Goal: Transaction & Acquisition: Book appointment/travel/reservation

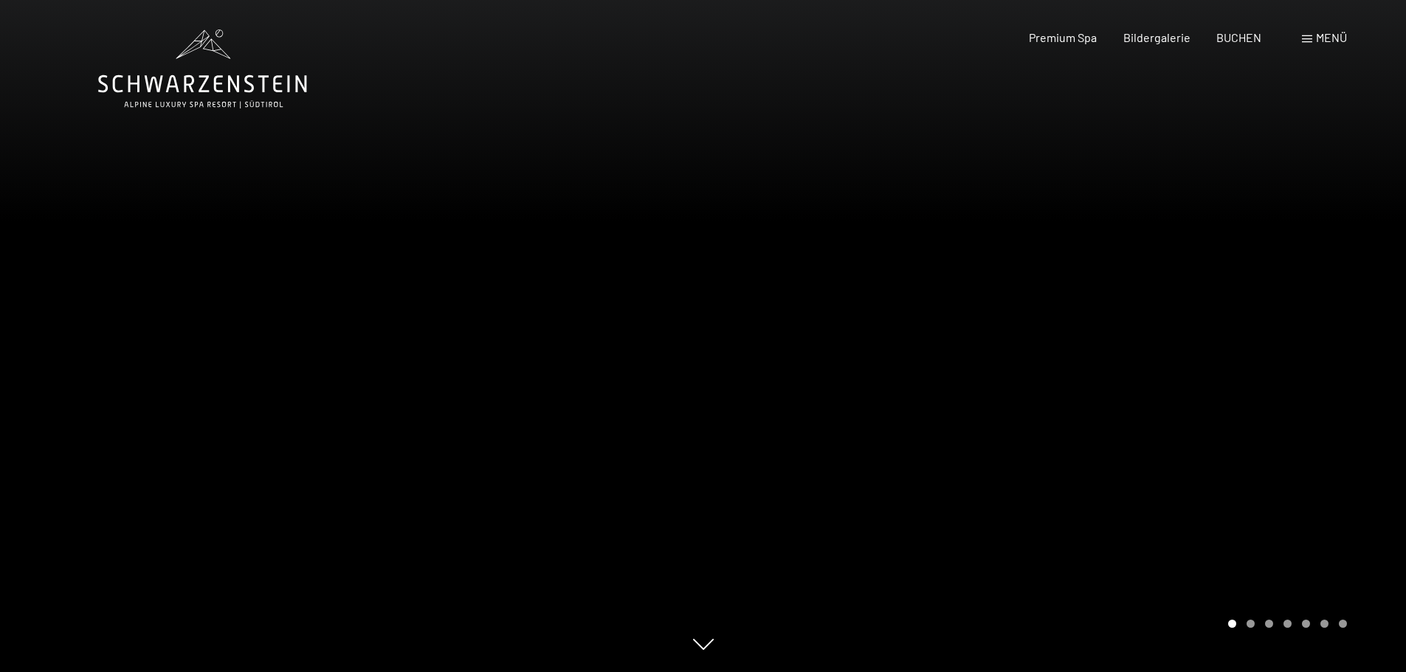
click at [970, 278] on div at bounding box center [1054, 336] width 703 height 672
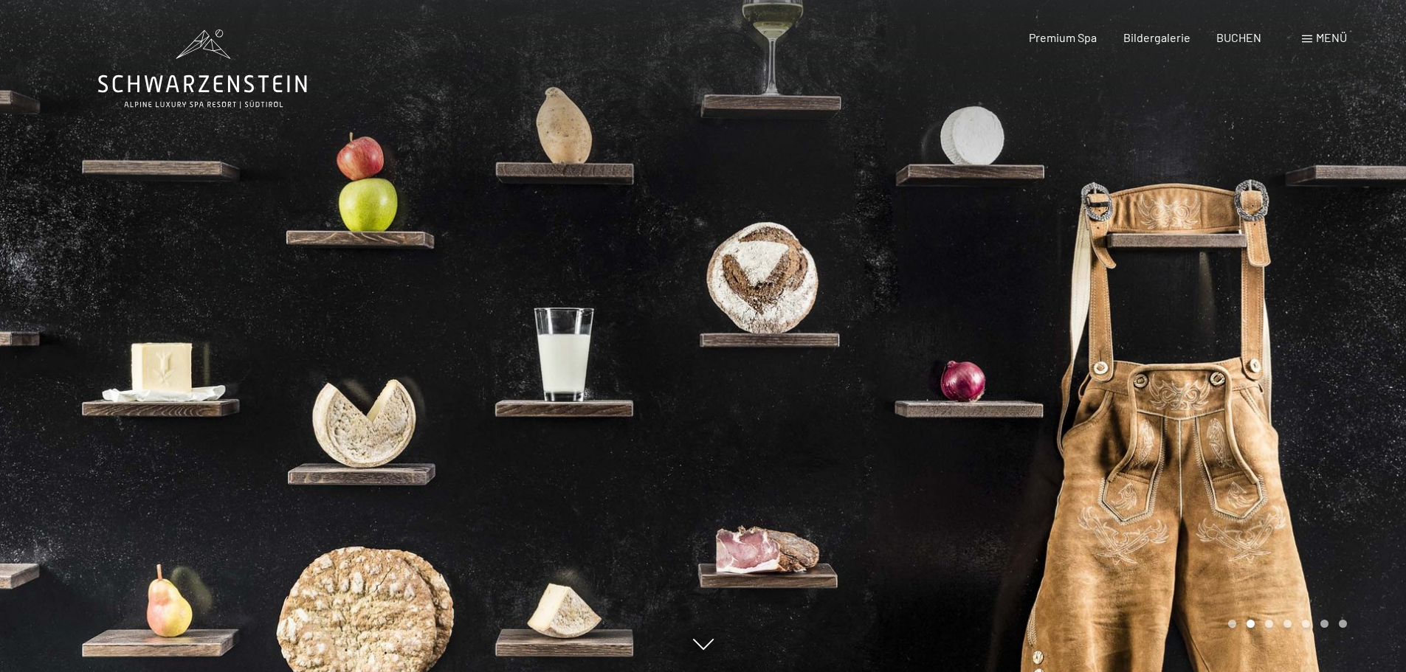
click at [970, 278] on div at bounding box center [1054, 336] width 703 height 672
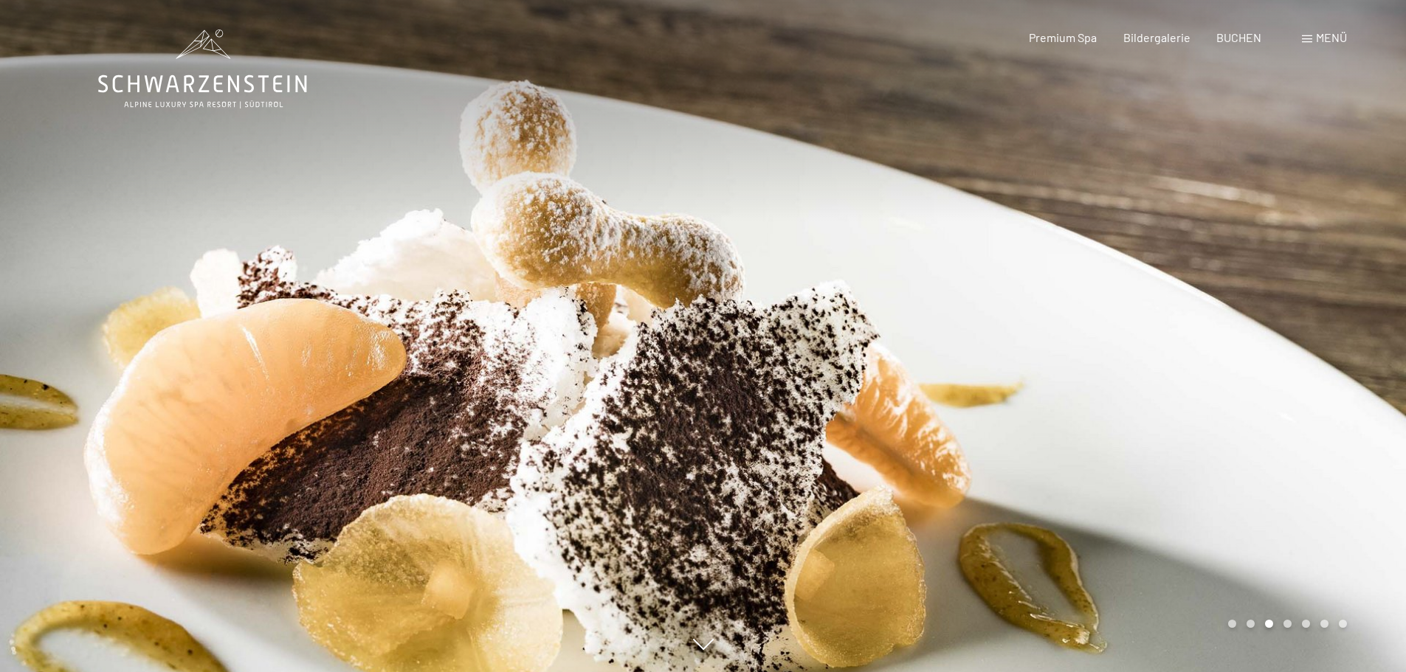
click at [970, 278] on div at bounding box center [1054, 336] width 703 height 672
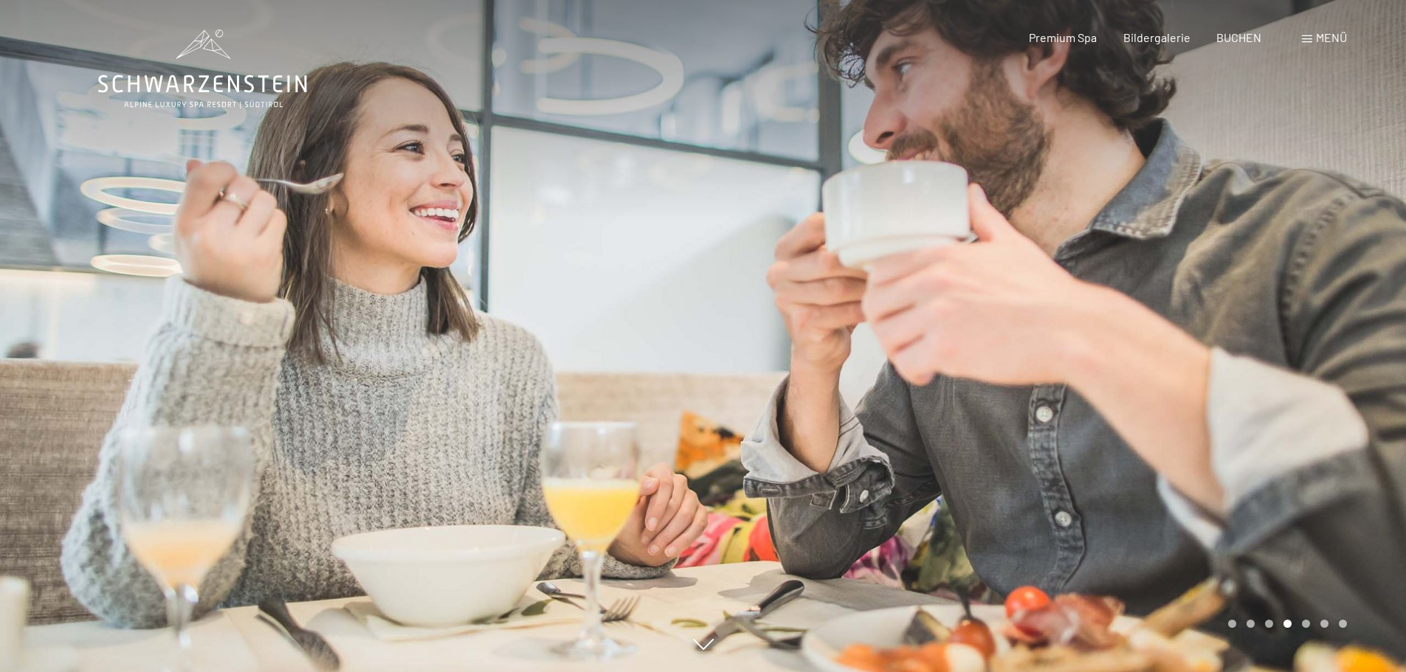
click at [970, 278] on div at bounding box center [1054, 336] width 703 height 672
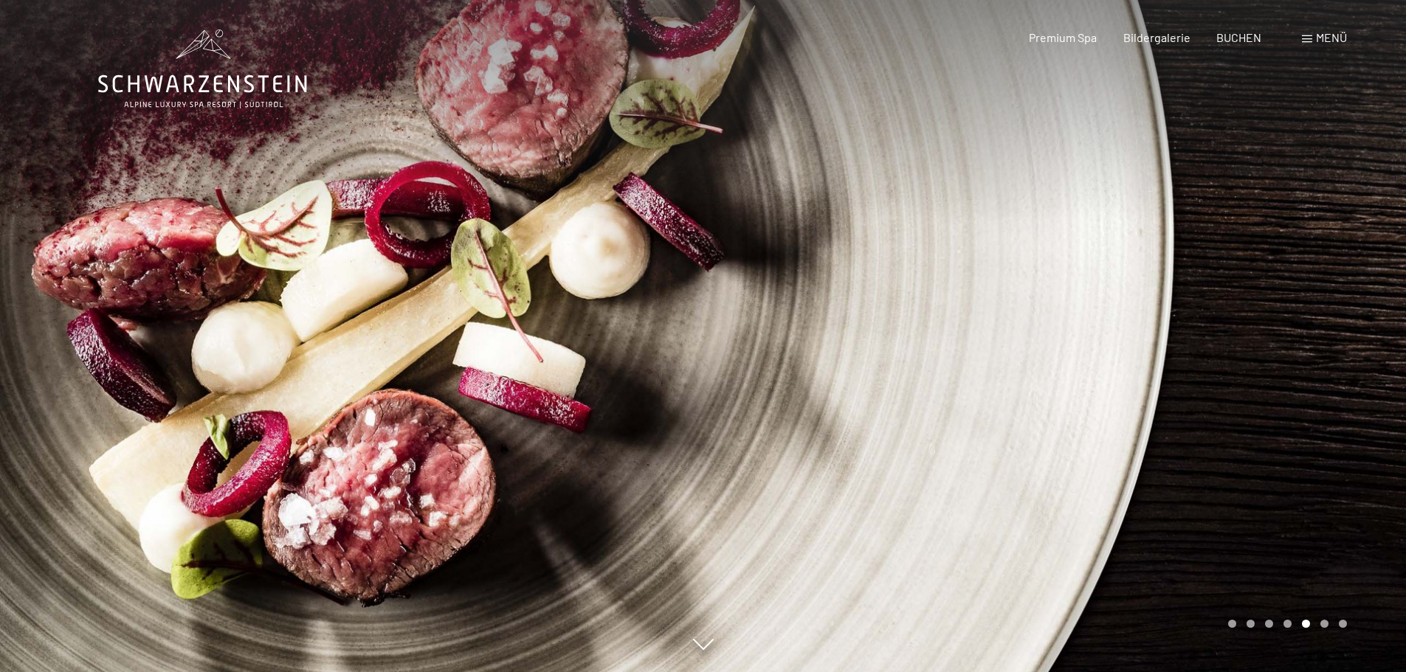
click at [970, 278] on div at bounding box center [1054, 336] width 703 height 672
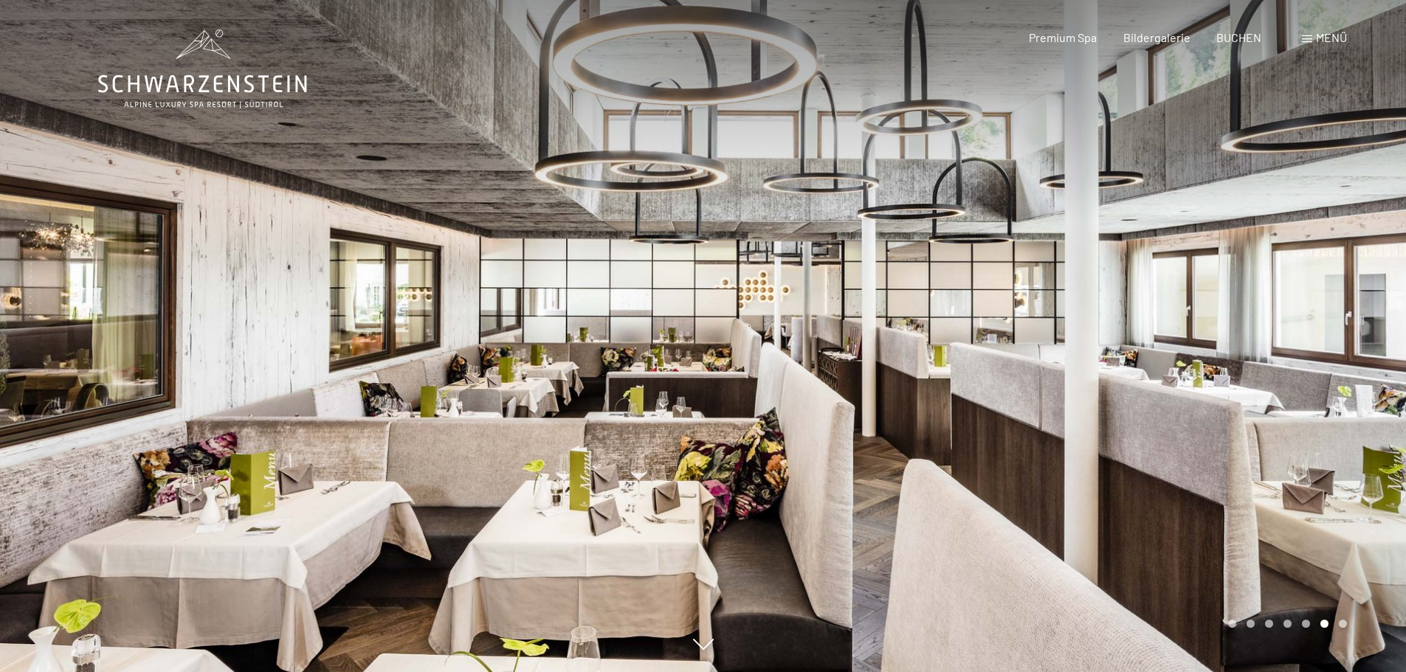
click at [970, 278] on div at bounding box center [1054, 336] width 703 height 672
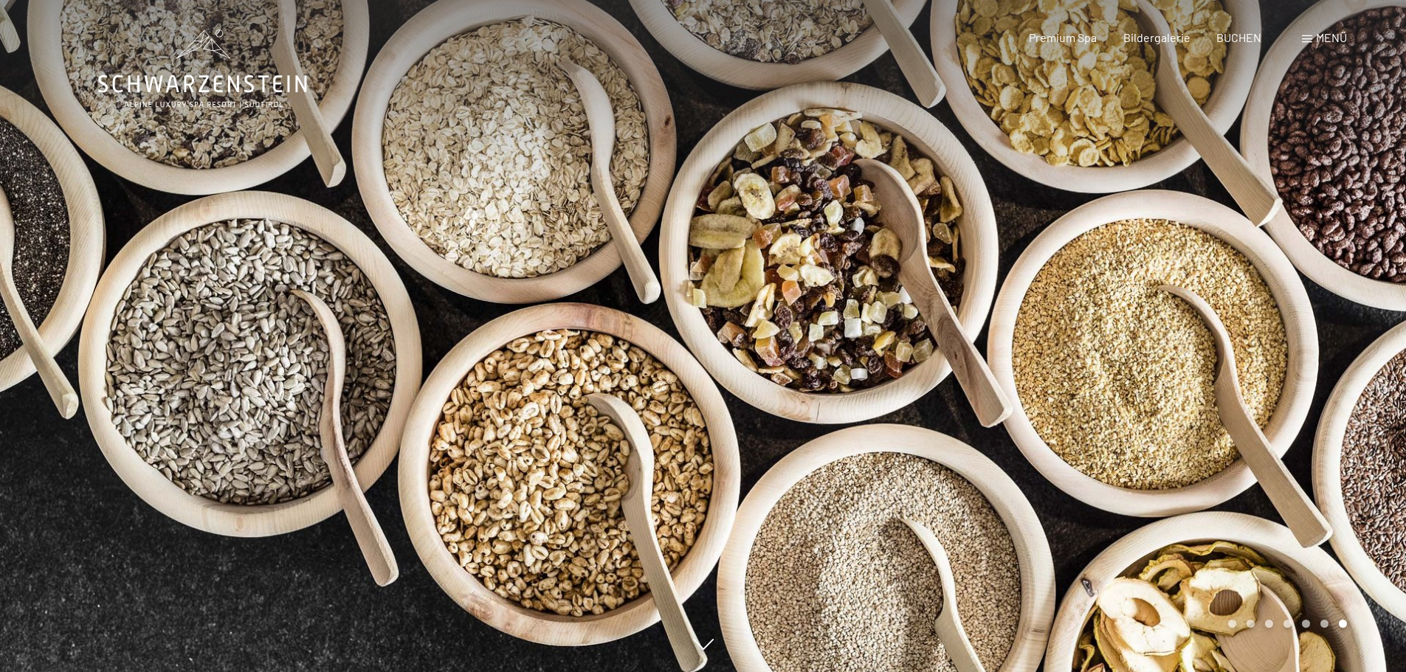
click at [970, 278] on div at bounding box center [1054, 336] width 703 height 672
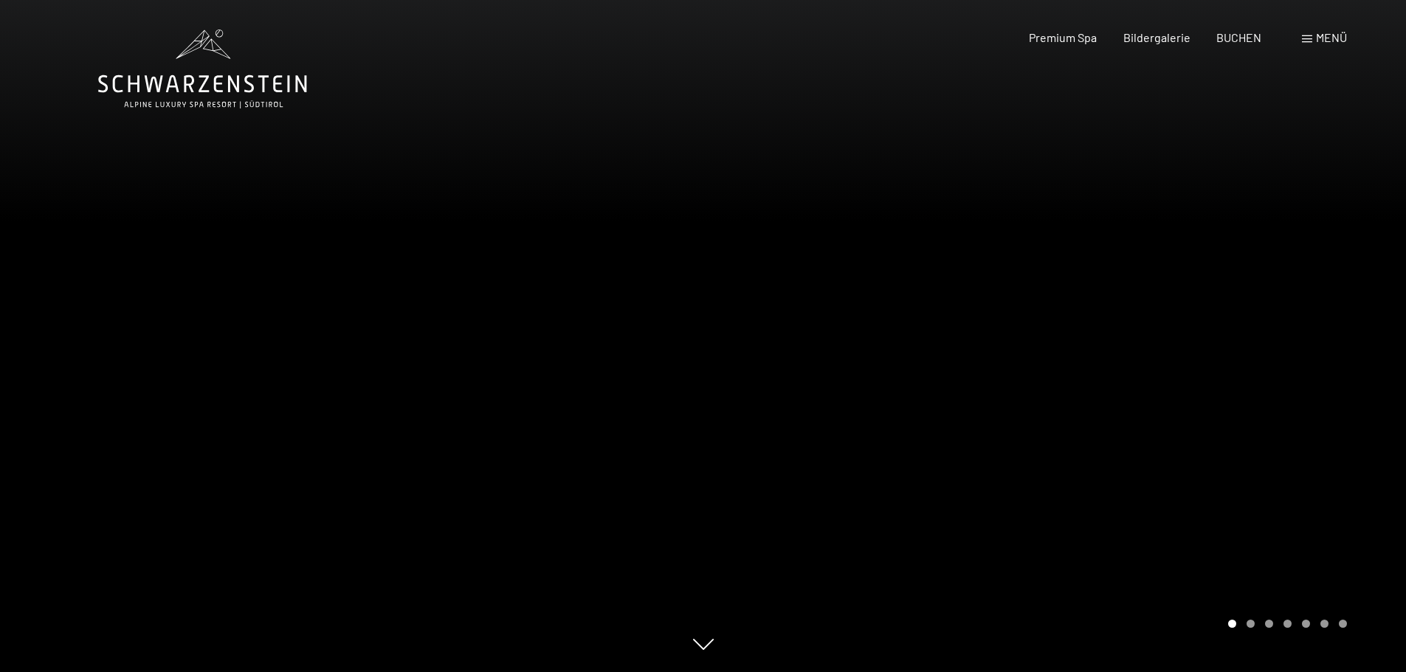
click at [970, 278] on div at bounding box center [1054, 336] width 703 height 672
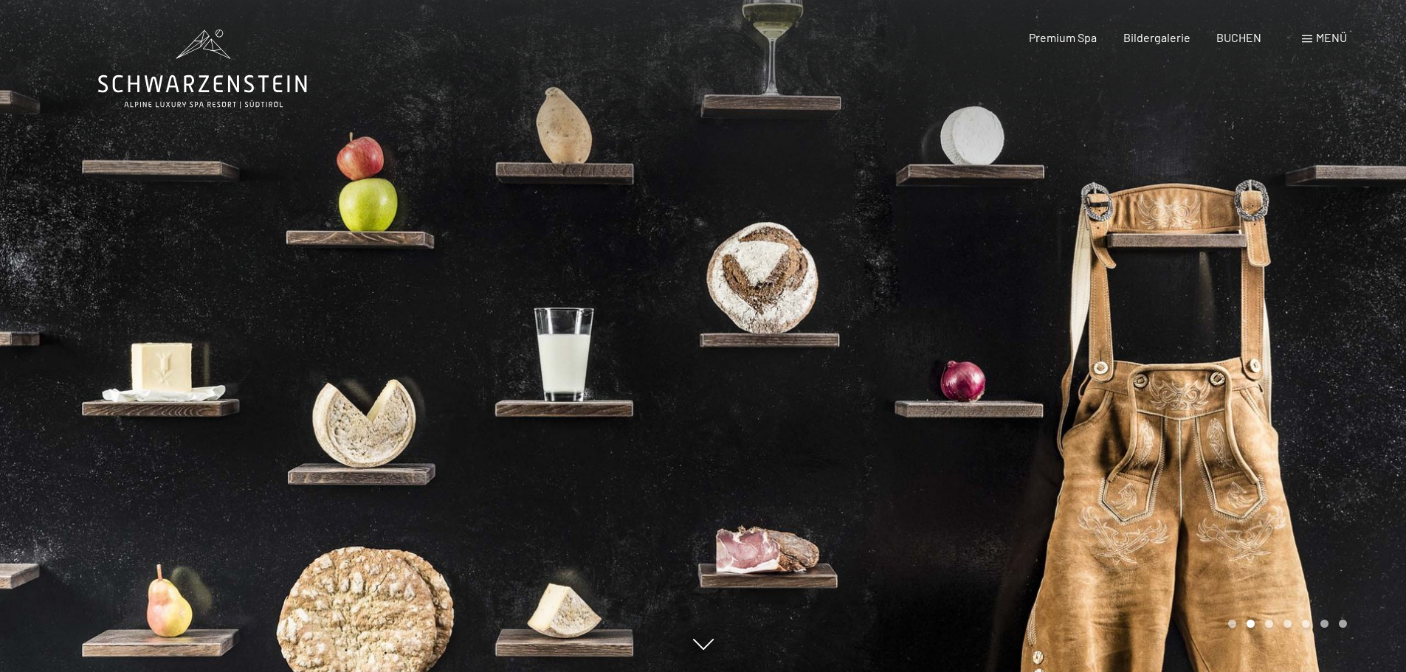
click at [970, 278] on div at bounding box center [1054, 336] width 703 height 672
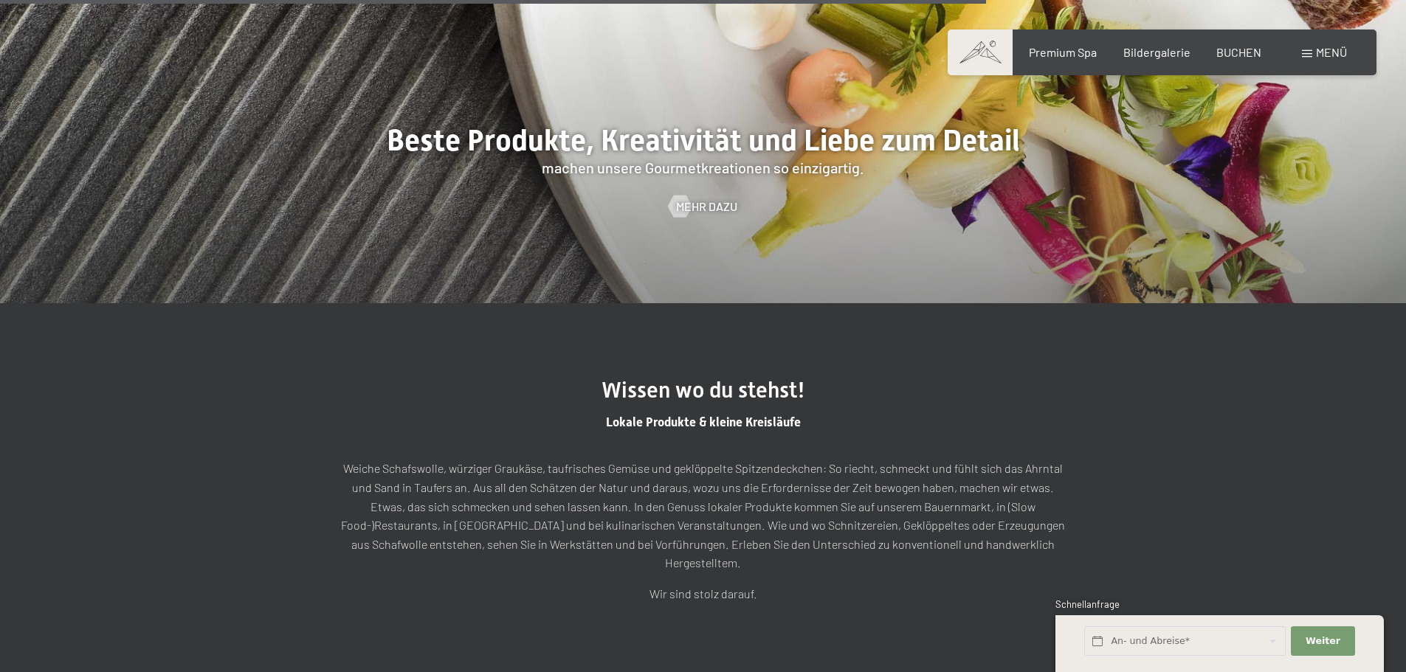
scroll to position [3984, 0]
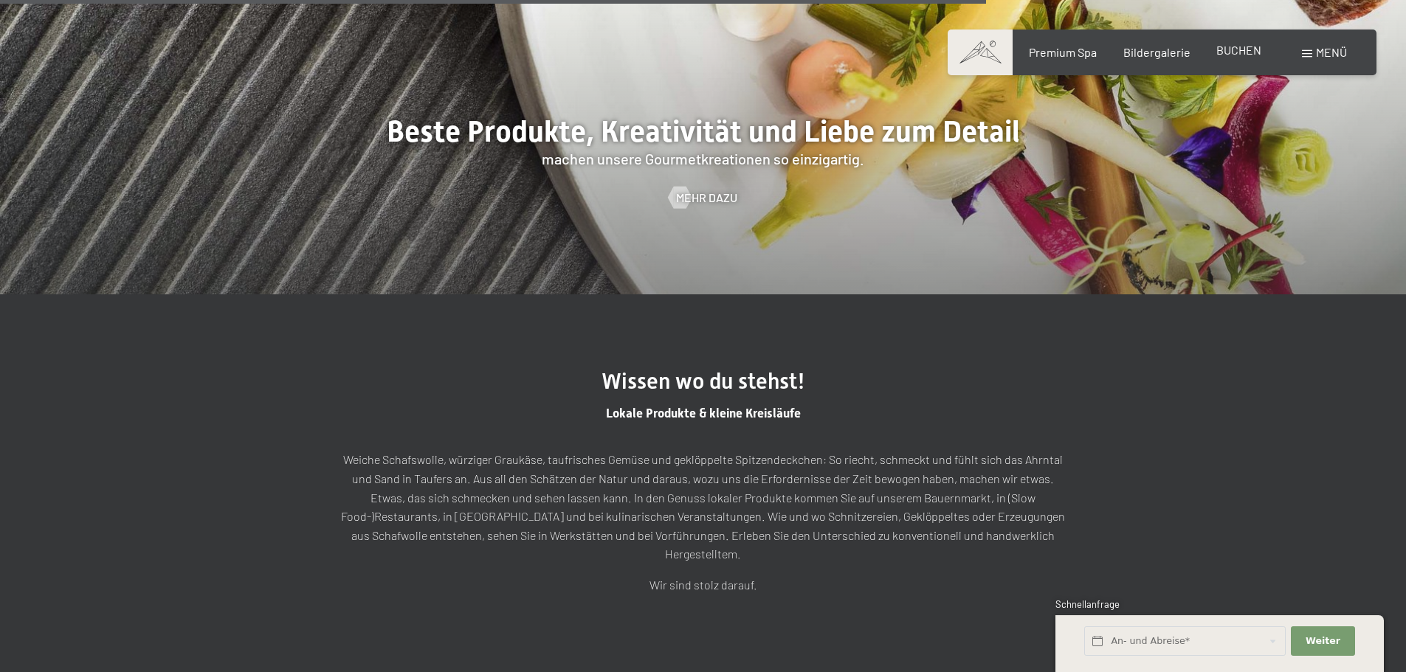
click at [1237, 49] on span "BUCHEN" at bounding box center [1238, 50] width 45 height 14
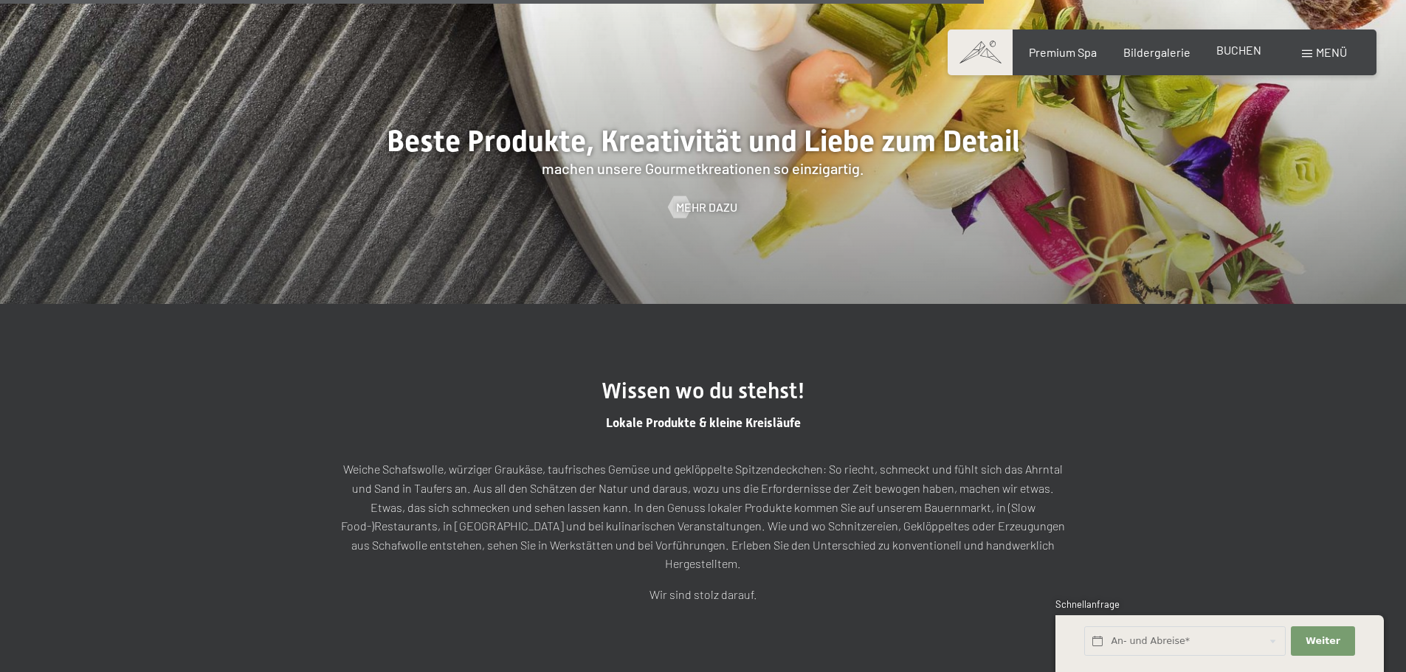
click at [1240, 55] on span "BUCHEN" at bounding box center [1238, 50] width 45 height 14
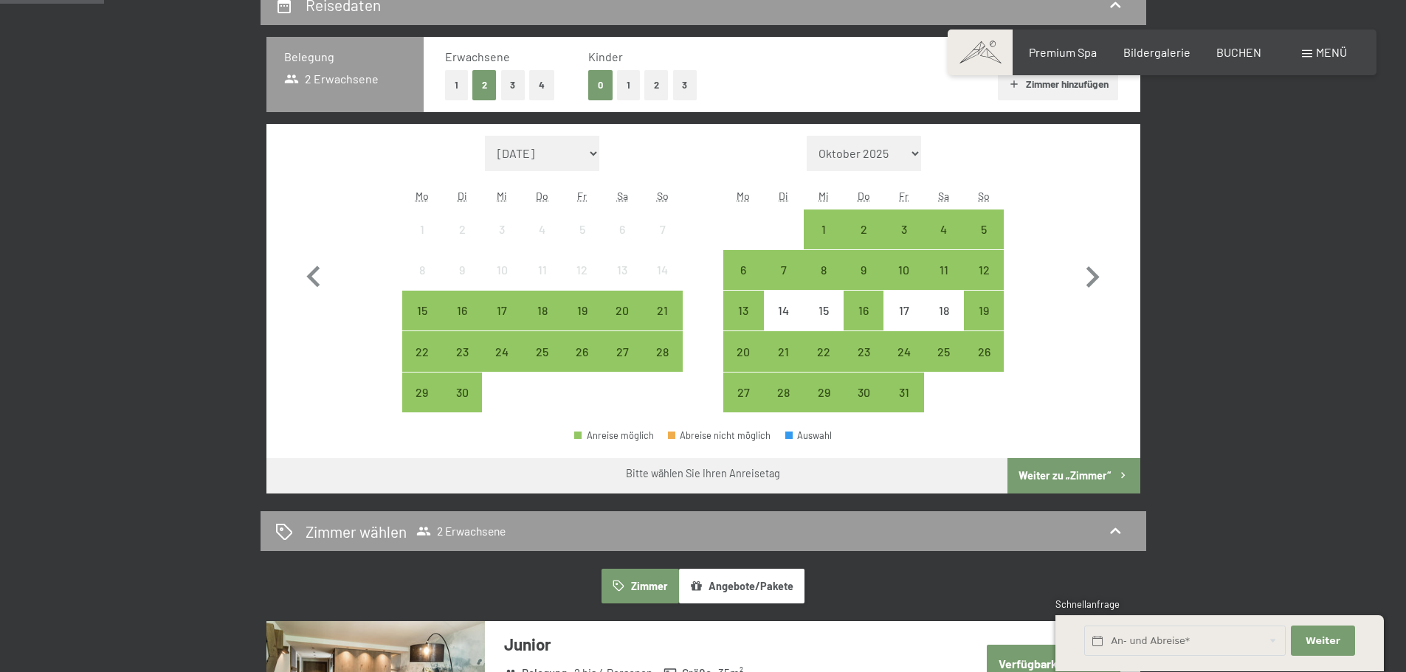
scroll to position [369, 0]
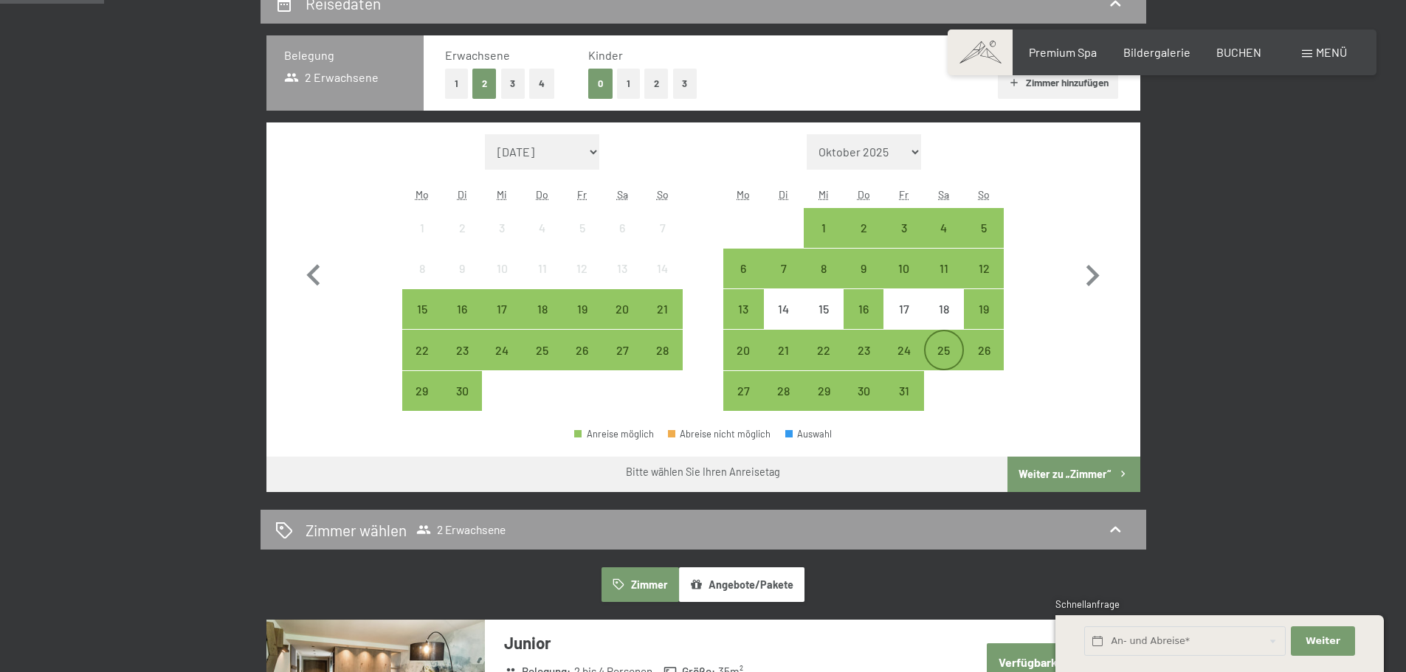
click at [936, 348] on div "25" at bounding box center [943, 363] width 37 height 37
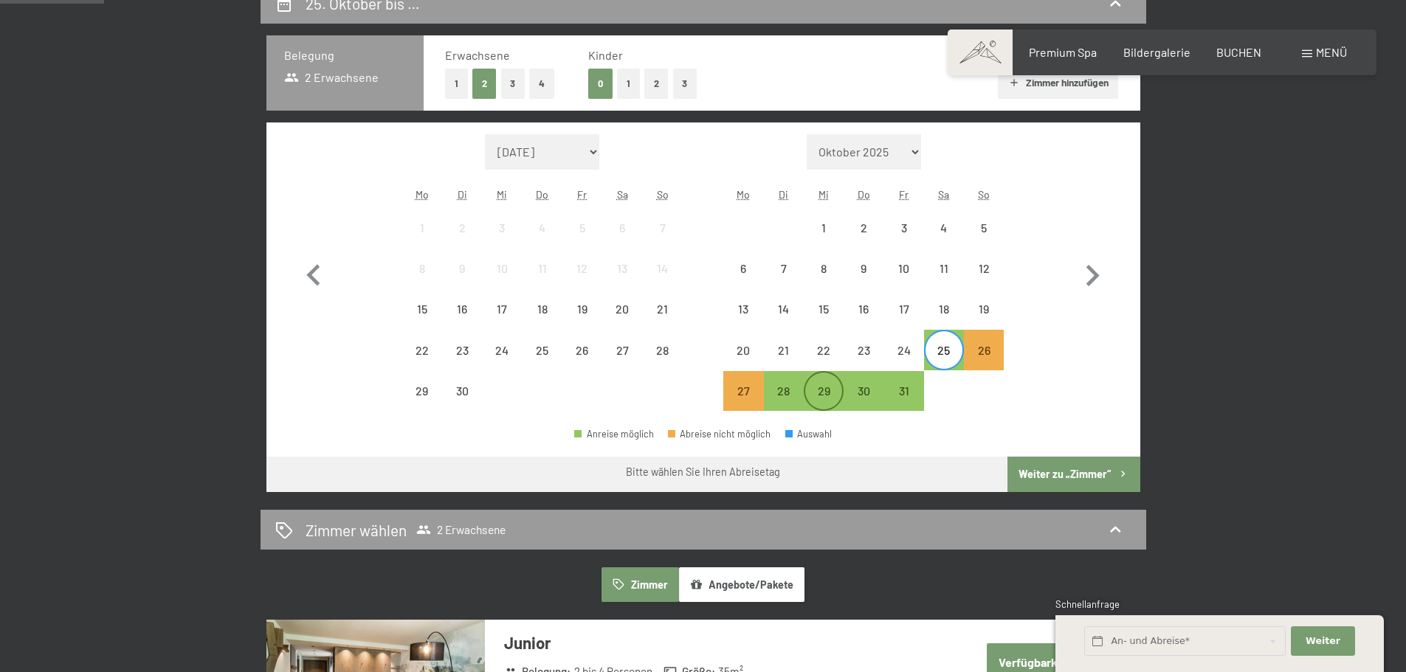
click at [821, 387] on div "29" at bounding box center [823, 403] width 37 height 37
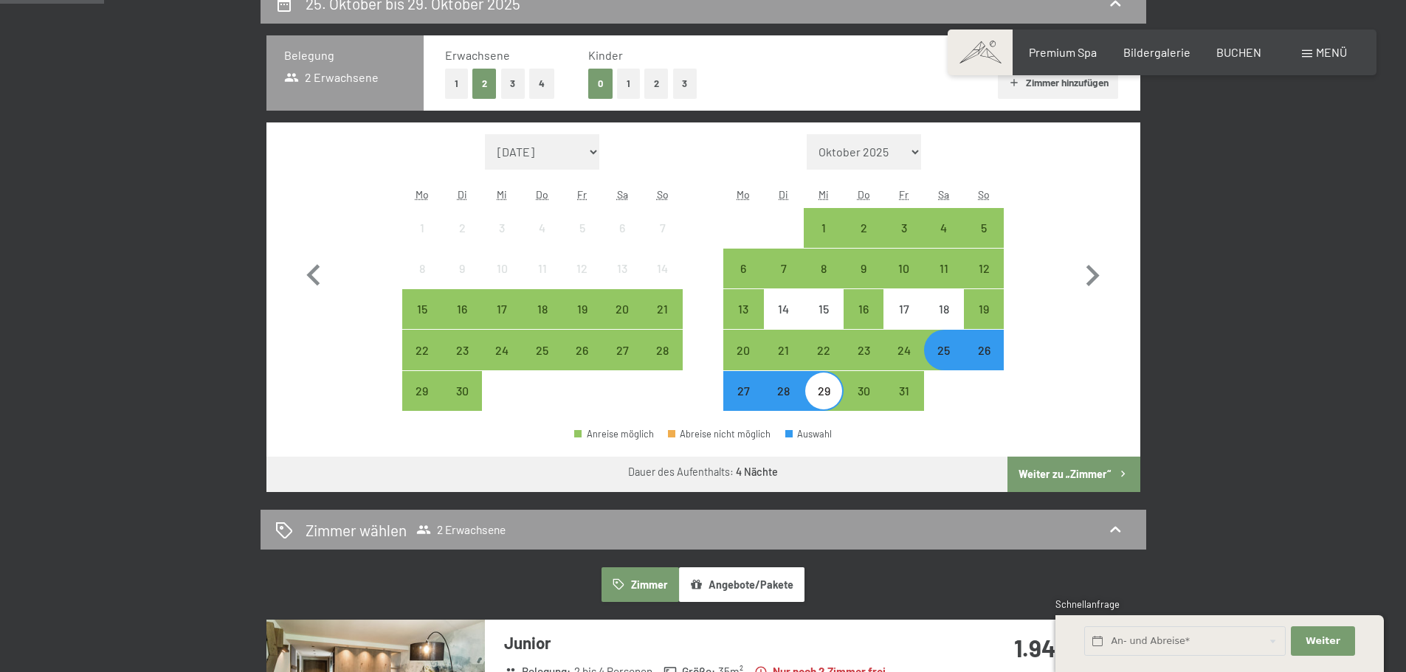
click at [1066, 471] on button "Weiter zu „Zimmer“" at bounding box center [1073, 474] width 132 height 35
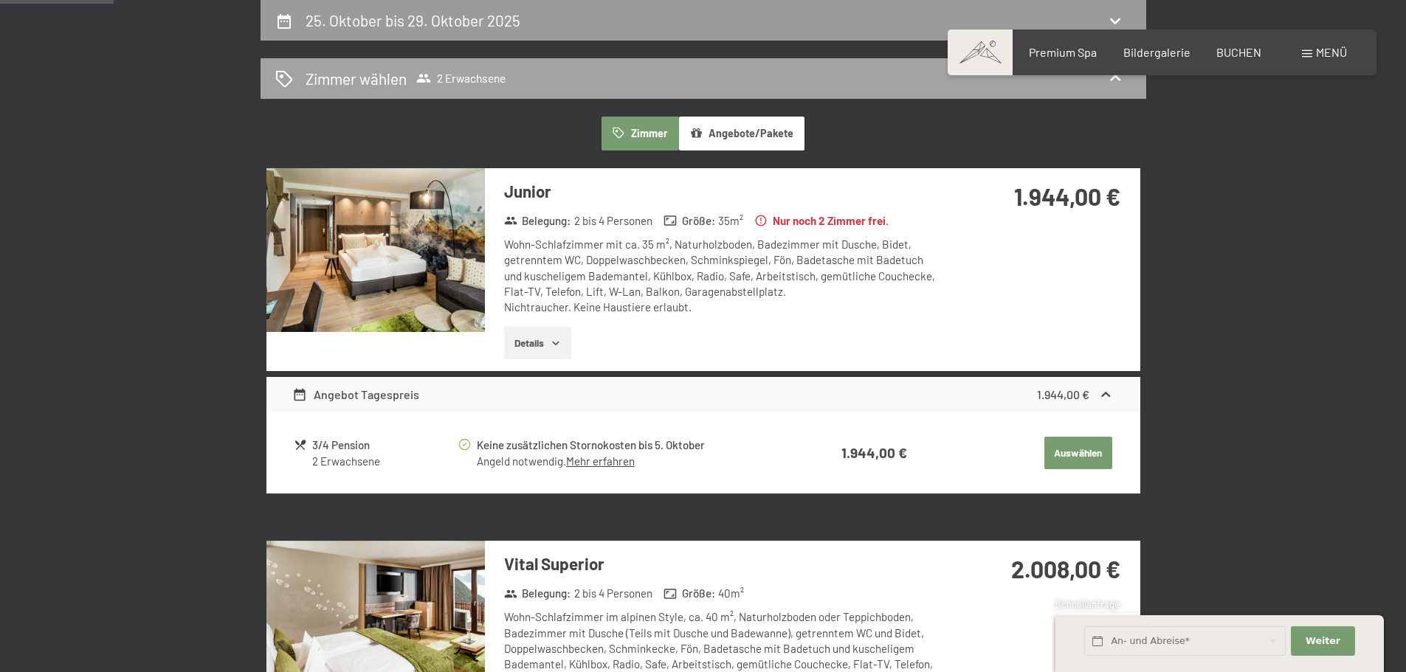
click at [470, 73] on span "2 Erwachsene" at bounding box center [460, 78] width 89 height 15
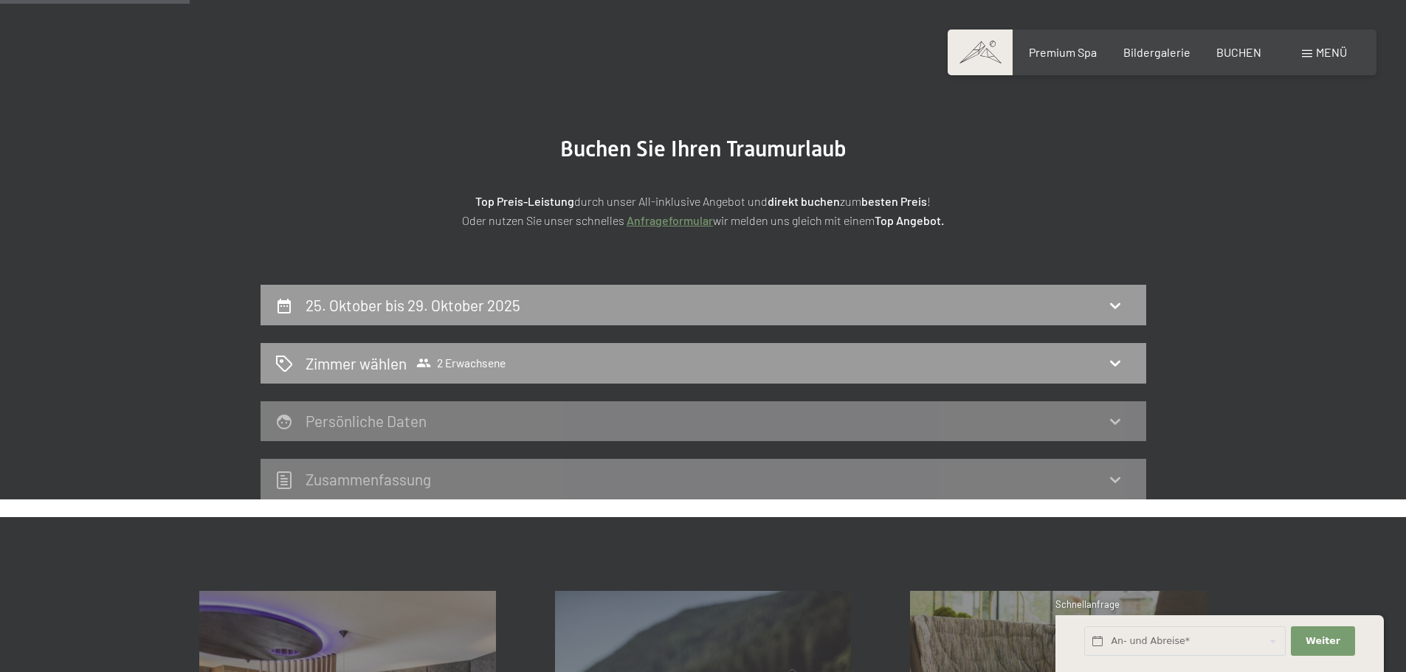
scroll to position [57, 0]
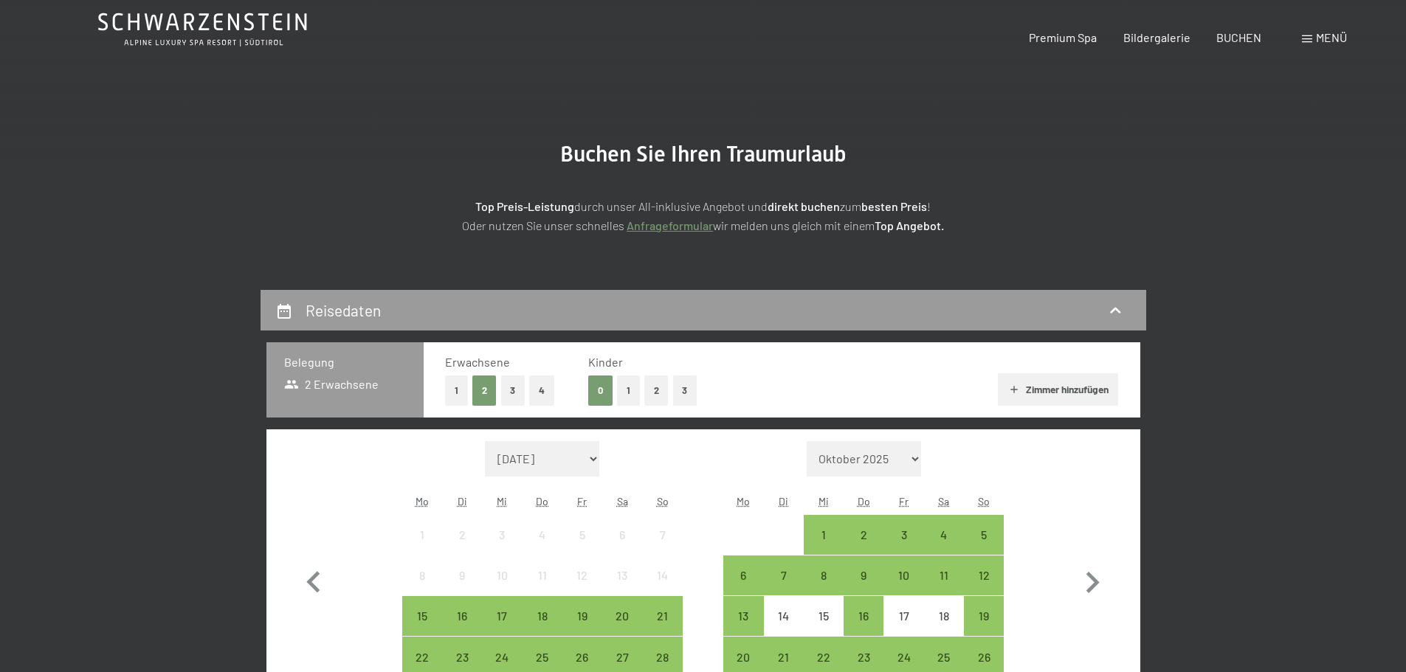
scroll to position [148, 0]
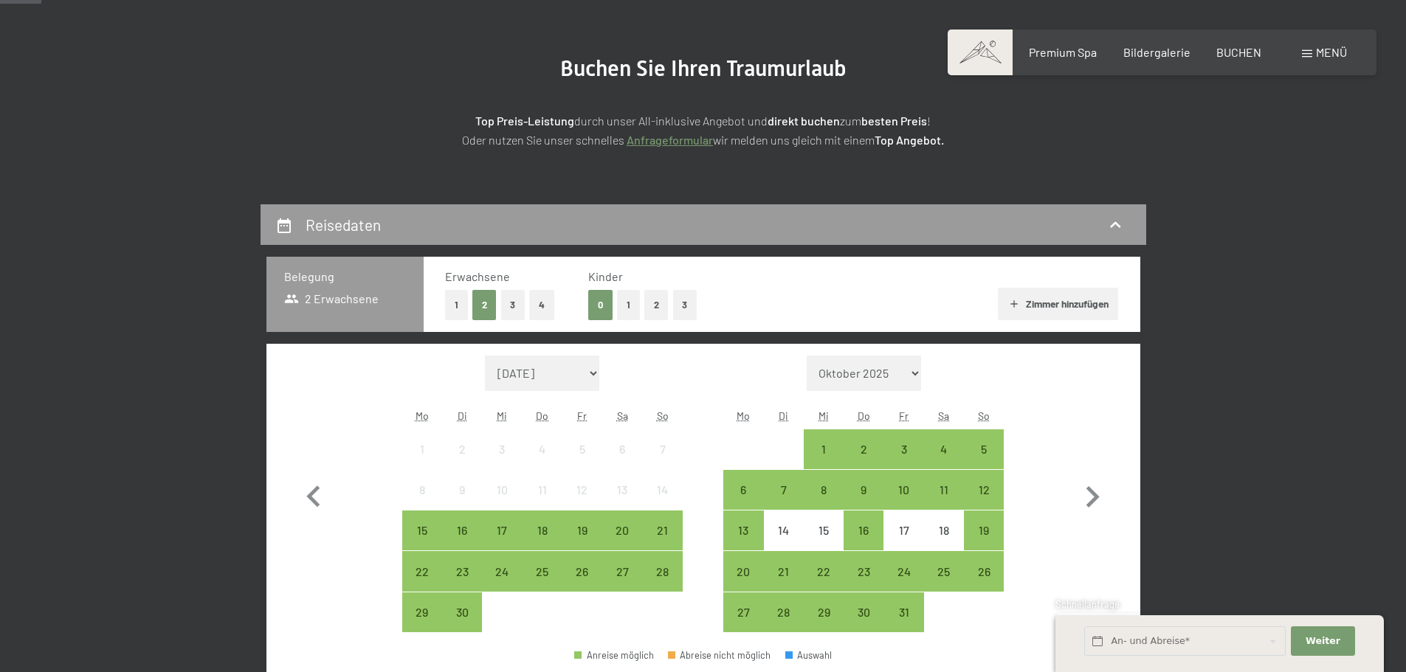
click at [626, 307] on button "1" at bounding box center [628, 305] width 23 height 30
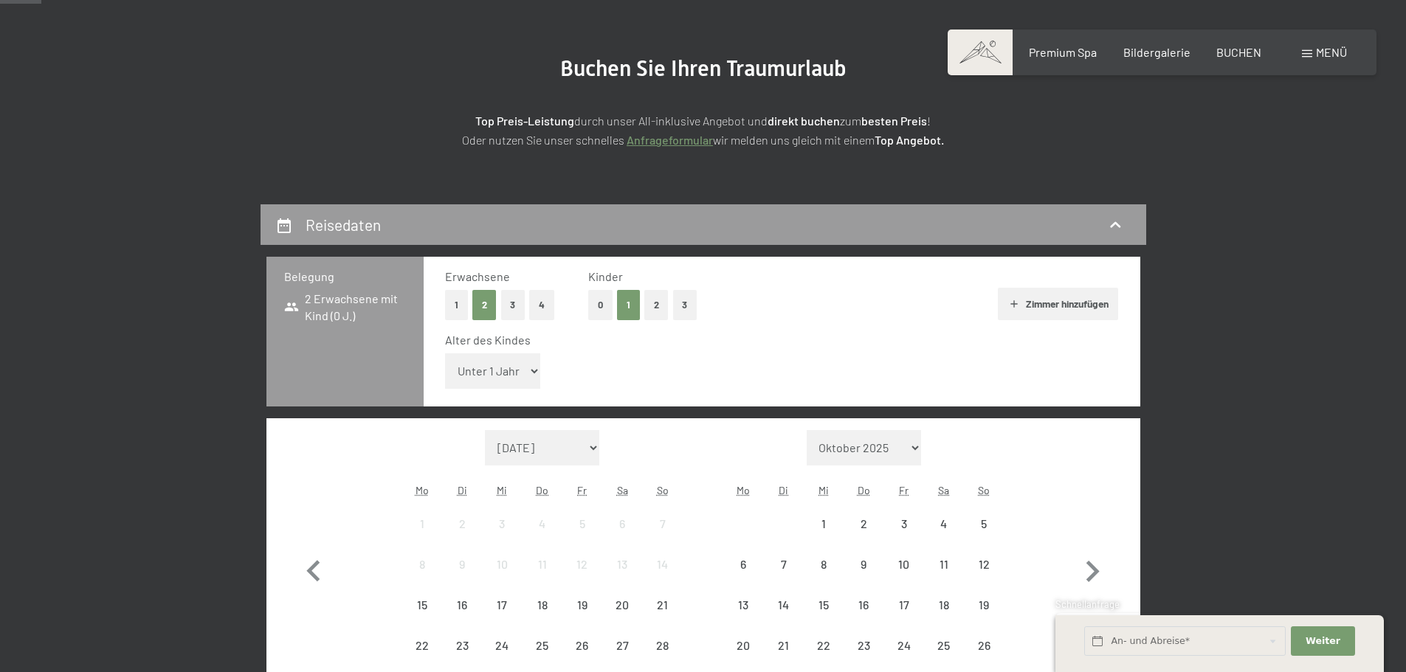
scroll to position [0, 0]
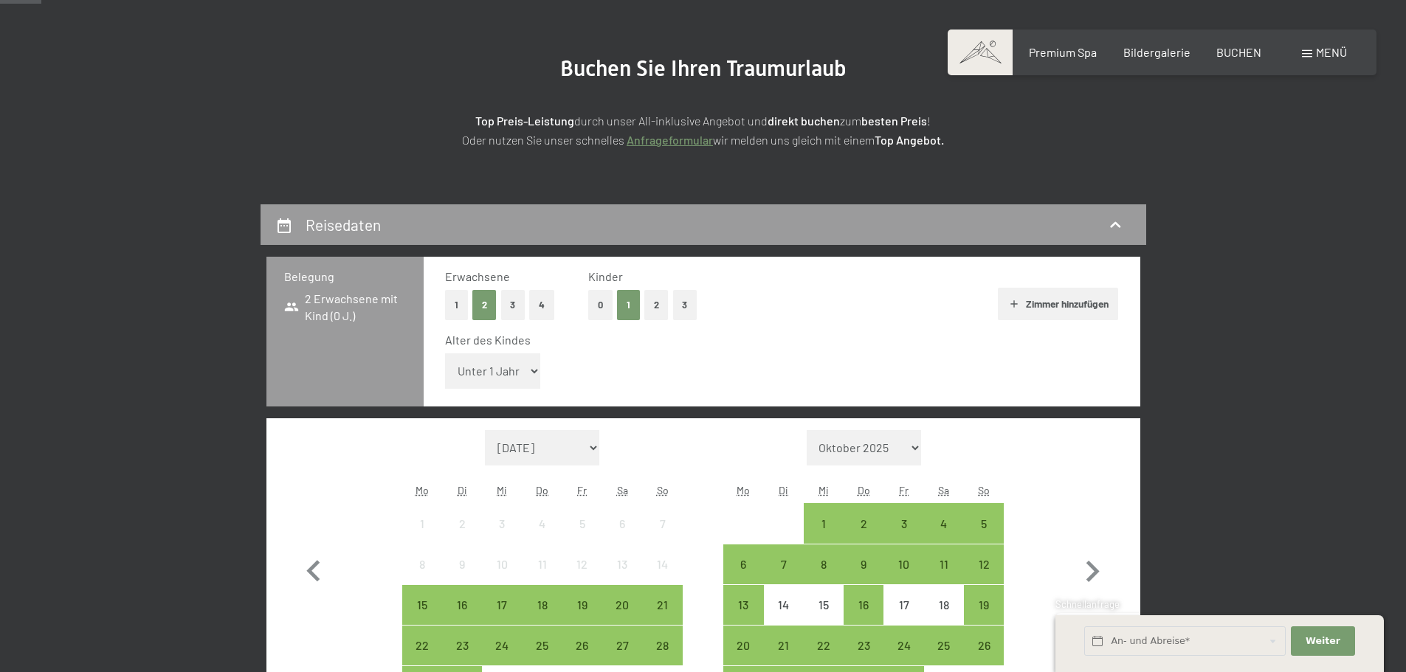
click at [534, 367] on select "Unter 1 Jahr 1 Jahr 2 Jahre 3 Jahre 4 Jahre 5 Jahre 6 Jahre 7 Jahre 8 Jahre 9 J…" at bounding box center [493, 370] width 96 height 35
select select "13"
click at [445, 353] on select "Unter 1 Jahr 1 Jahr 2 Jahre 3 Jahre 4 Jahre 5 Jahre 6 Jahre 7 Jahre 8 Jahre 9 J…" at bounding box center [493, 370] width 96 height 35
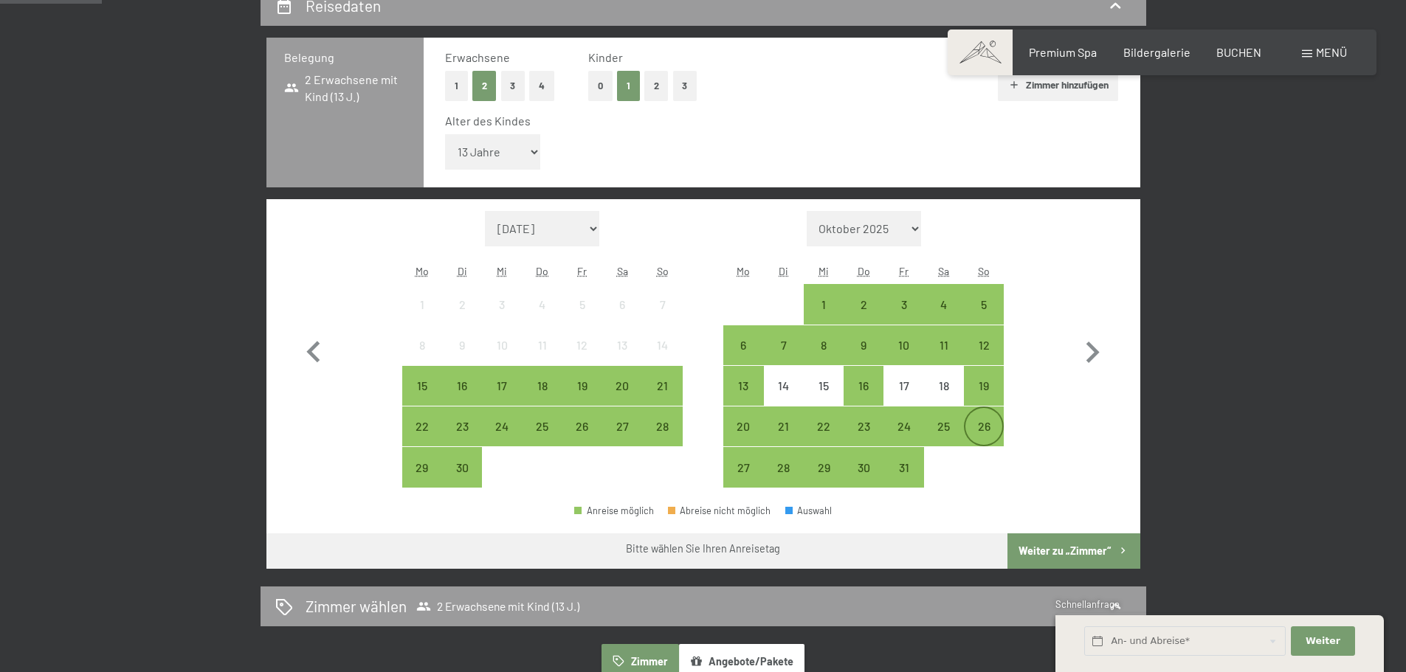
scroll to position [369, 0]
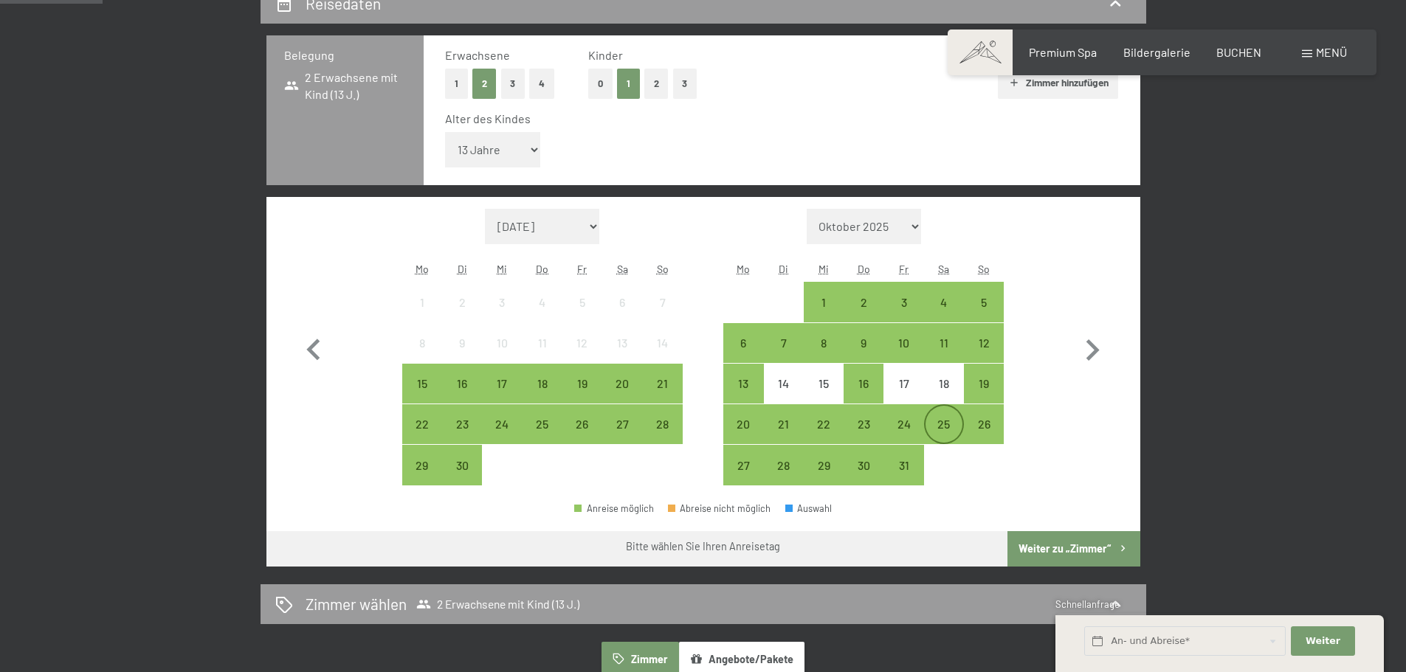
click at [942, 418] on div "25" at bounding box center [943, 436] width 37 height 37
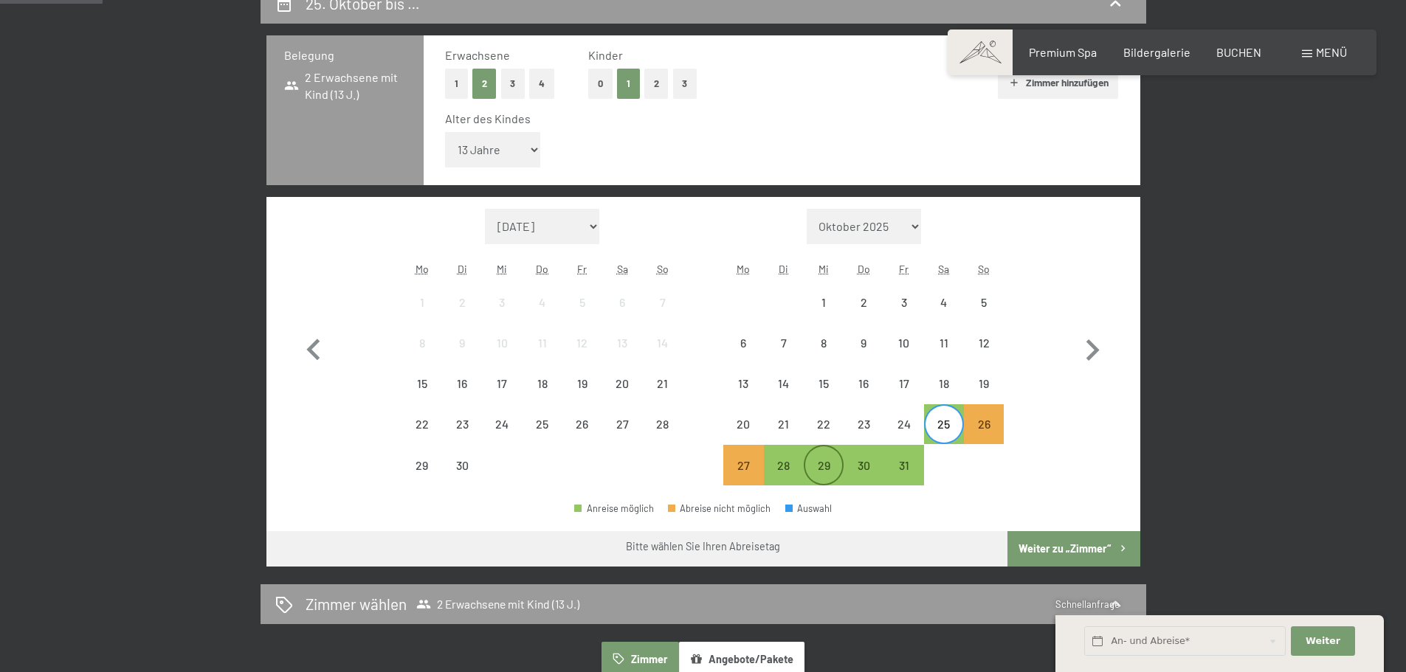
click at [823, 466] on div "29" at bounding box center [823, 478] width 37 height 37
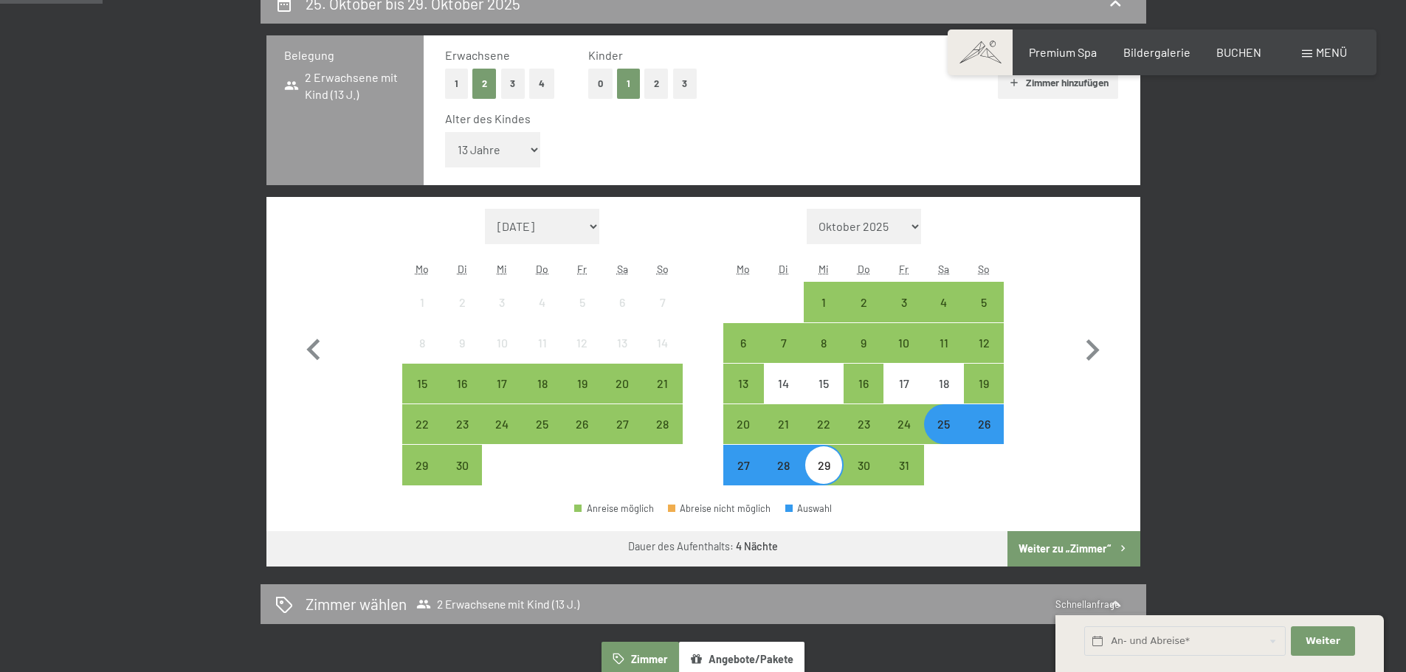
drag, startPoint x: 1093, startPoint y: 544, endPoint x: 1085, endPoint y: 537, distance: 9.9
click at [1092, 544] on button "Weiter zu „Zimmer“" at bounding box center [1073, 548] width 132 height 35
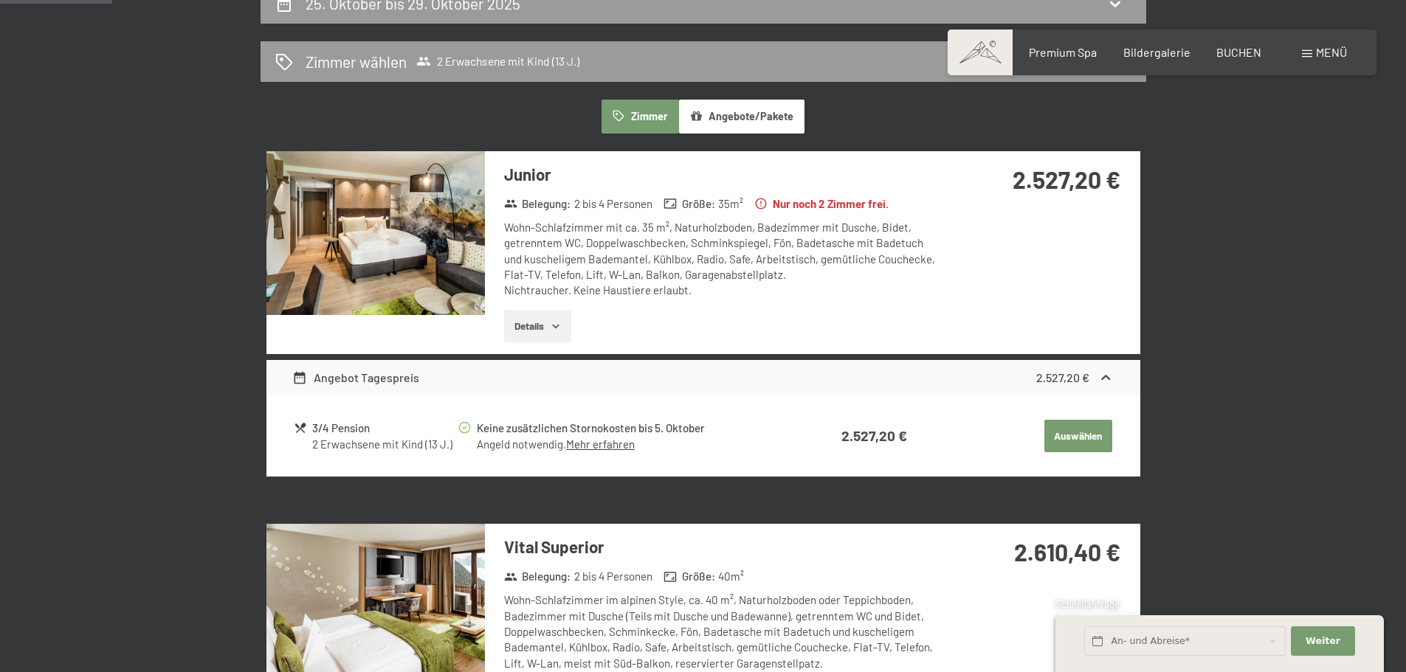
scroll to position [352, 0]
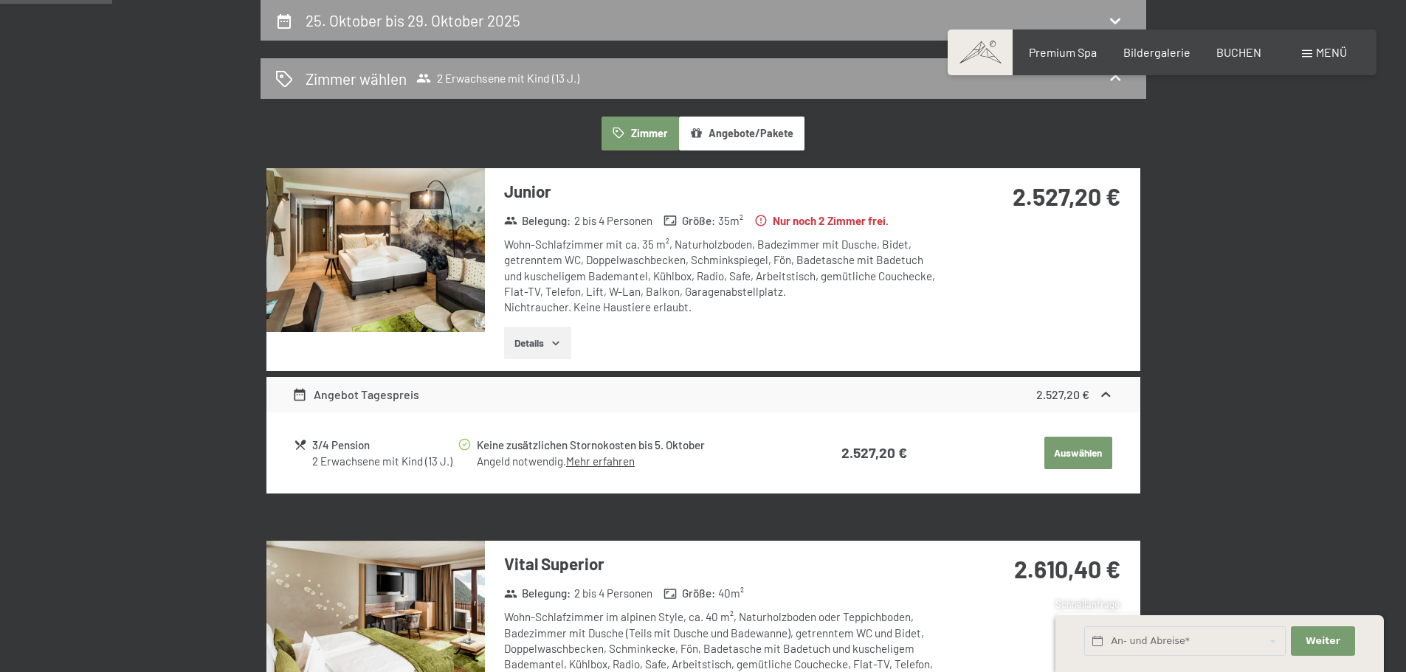
click at [545, 348] on button "Details" at bounding box center [537, 343] width 67 height 32
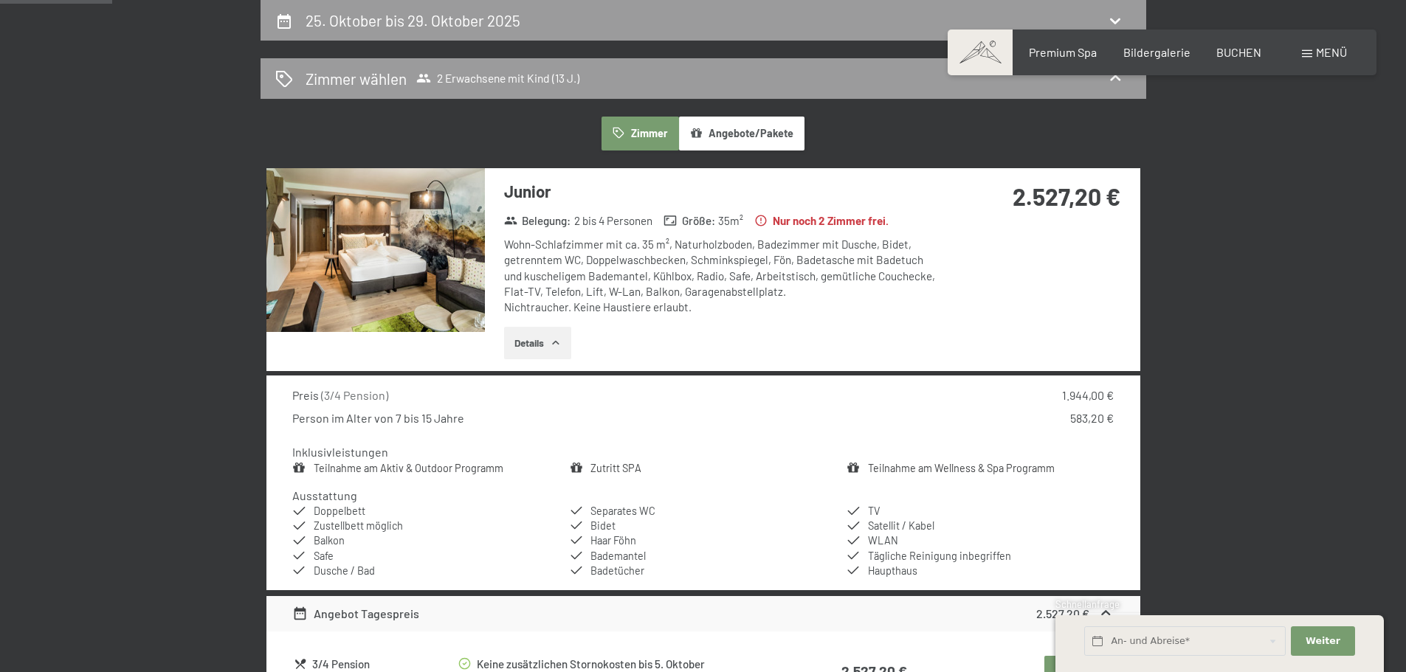
click at [424, 262] on img at bounding box center [375, 250] width 218 height 164
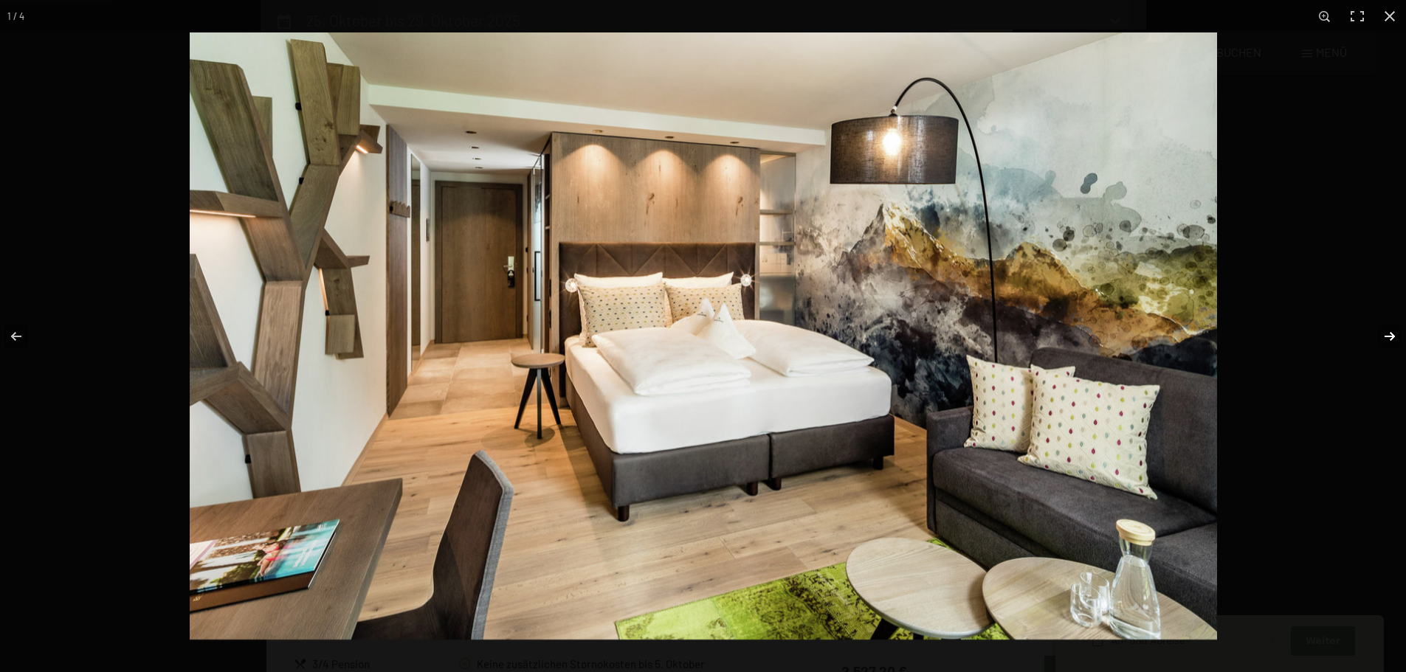
click at [1395, 332] on button "button" at bounding box center [1380, 337] width 52 height 74
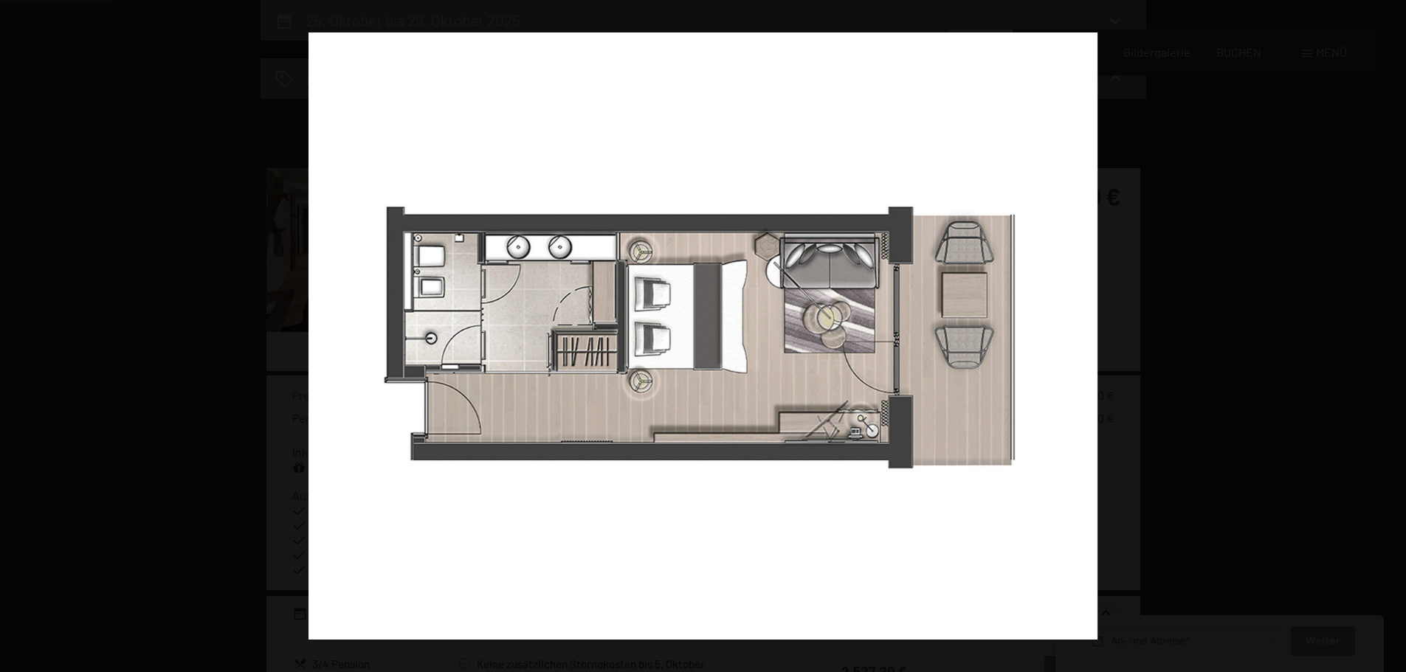
click at [1395, 332] on button "button" at bounding box center [1380, 337] width 52 height 74
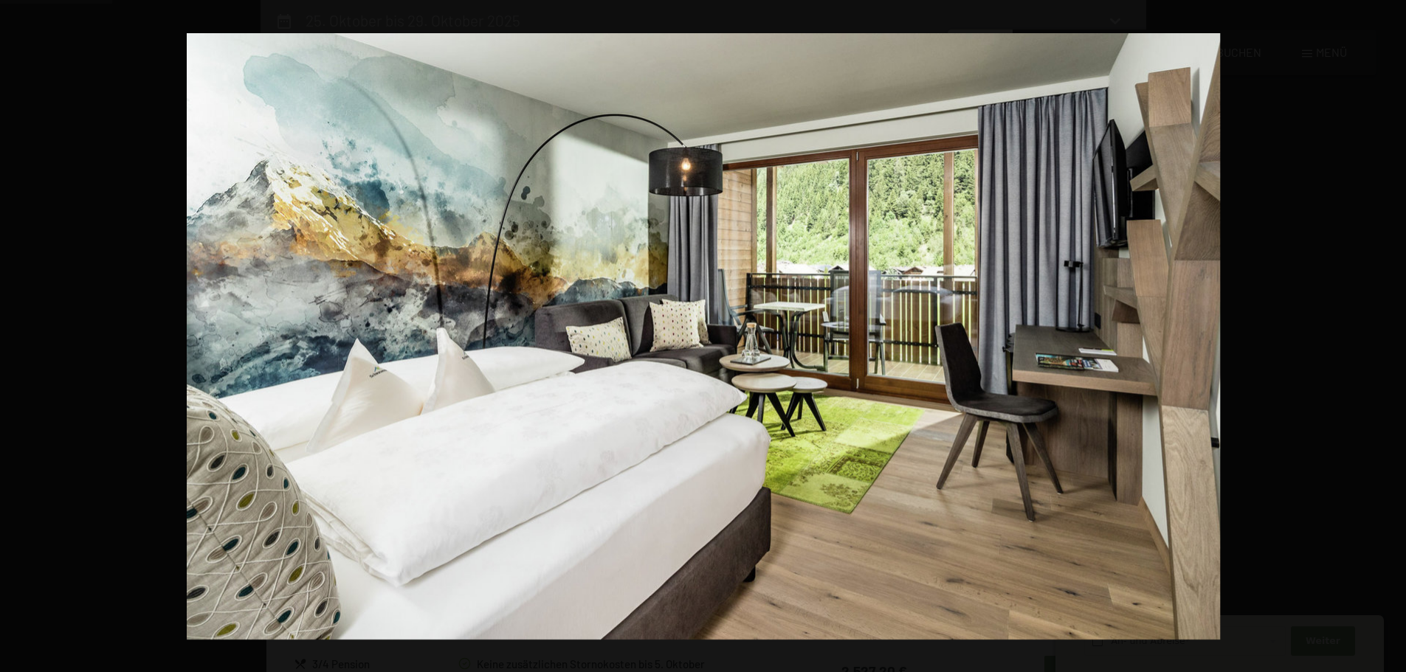
click at [1395, 332] on button "button" at bounding box center [1380, 337] width 52 height 74
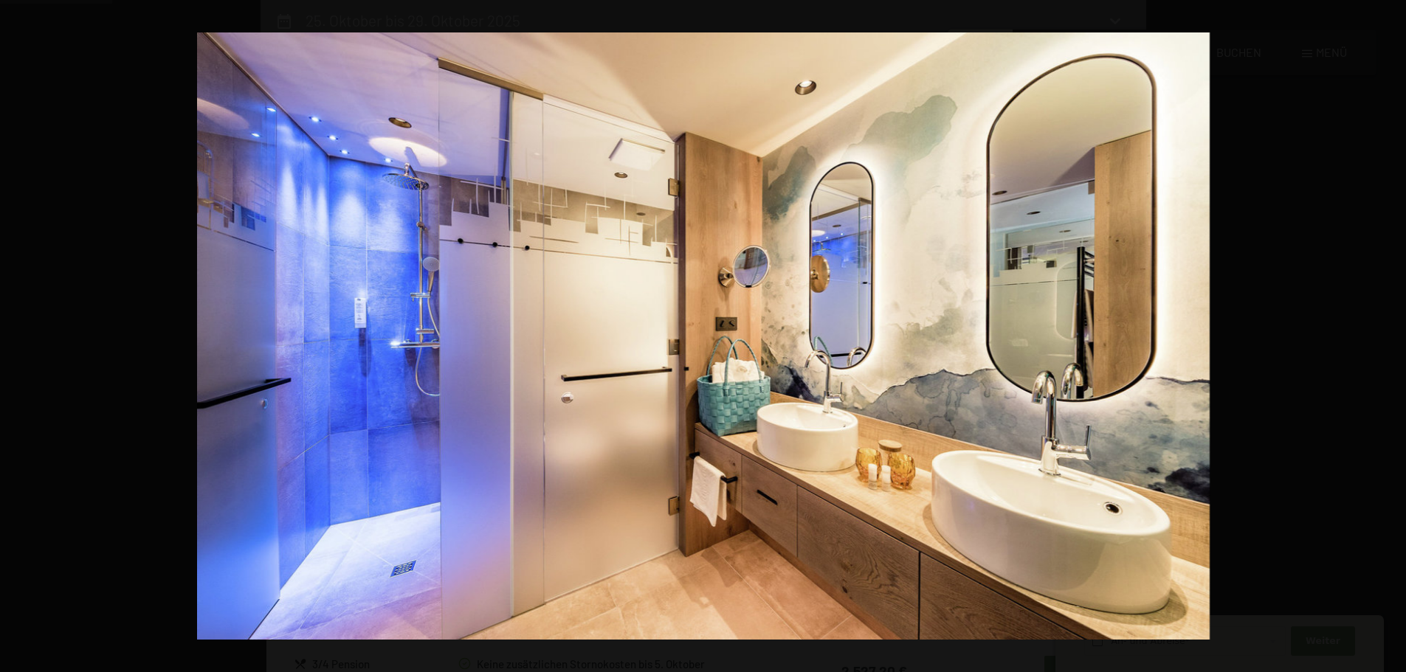
click at [1395, 332] on button "button" at bounding box center [1380, 337] width 52 height 74
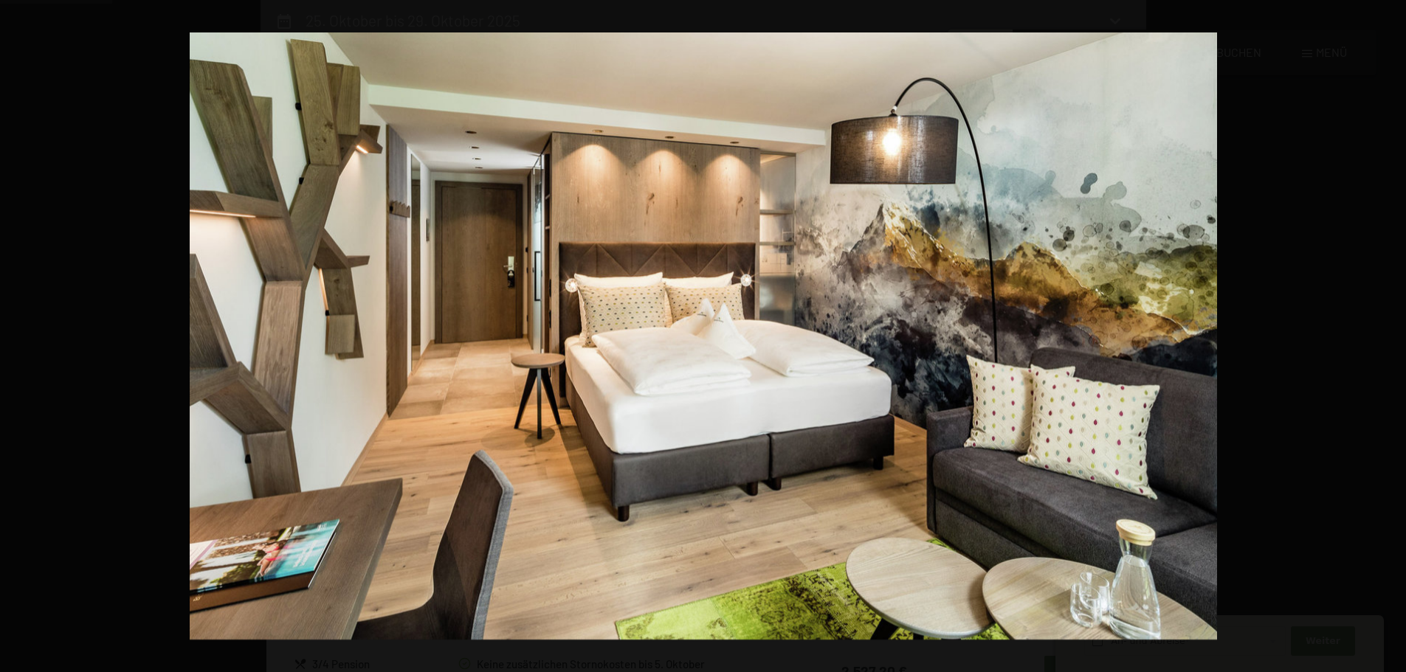
click at [1395, 332] on button "button" at bounding box center [1380, 337] width 52 height 74
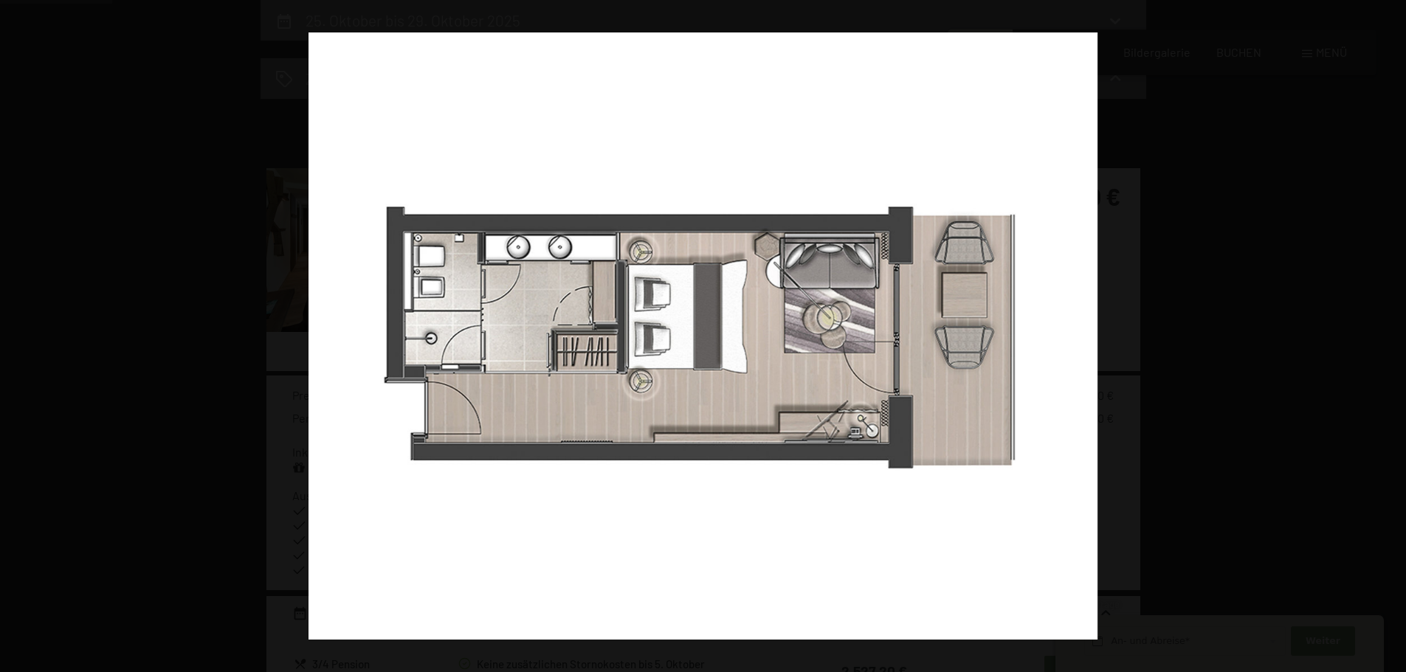
click at [1395, 332] on button "button" at bounding box center [1380, 337] width 52 height 74
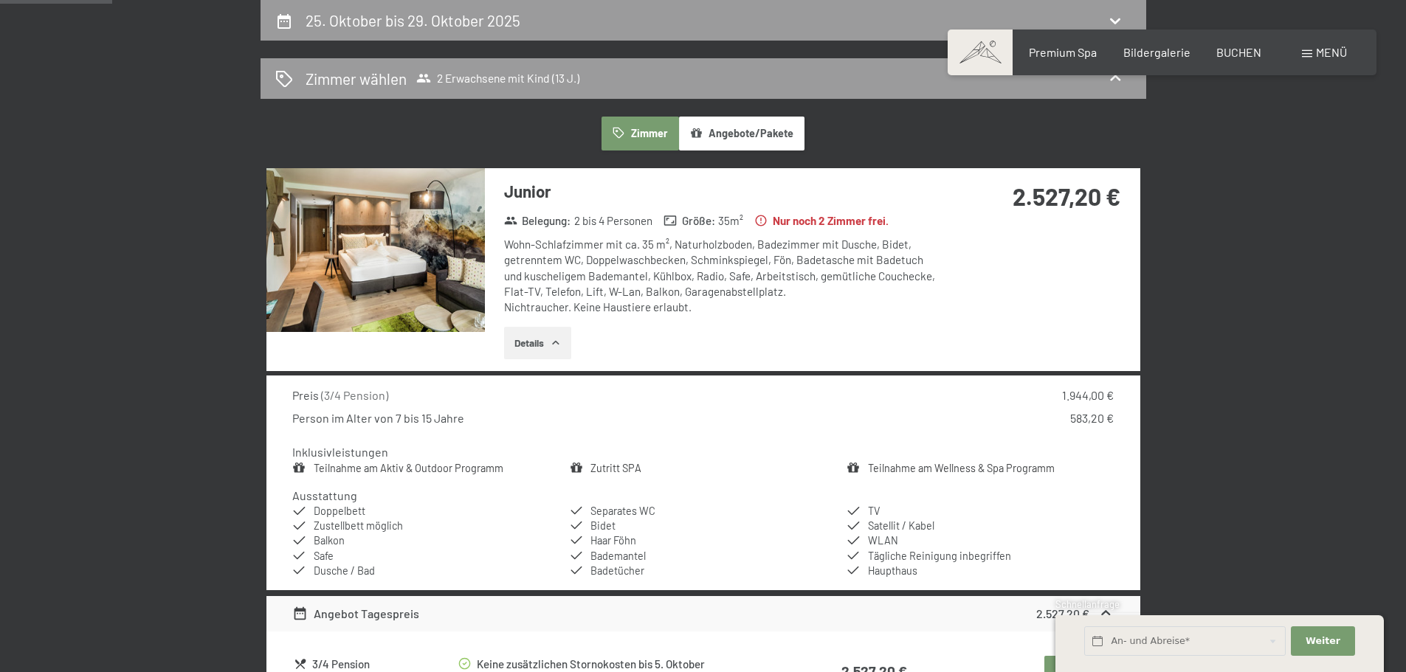
click at [0, 0] on button "button" at bounding box center [0, 0] width 0 height 0
click at [648, 136] on button "Zimmer" at bounding box center [639, 134] width 77 height 34
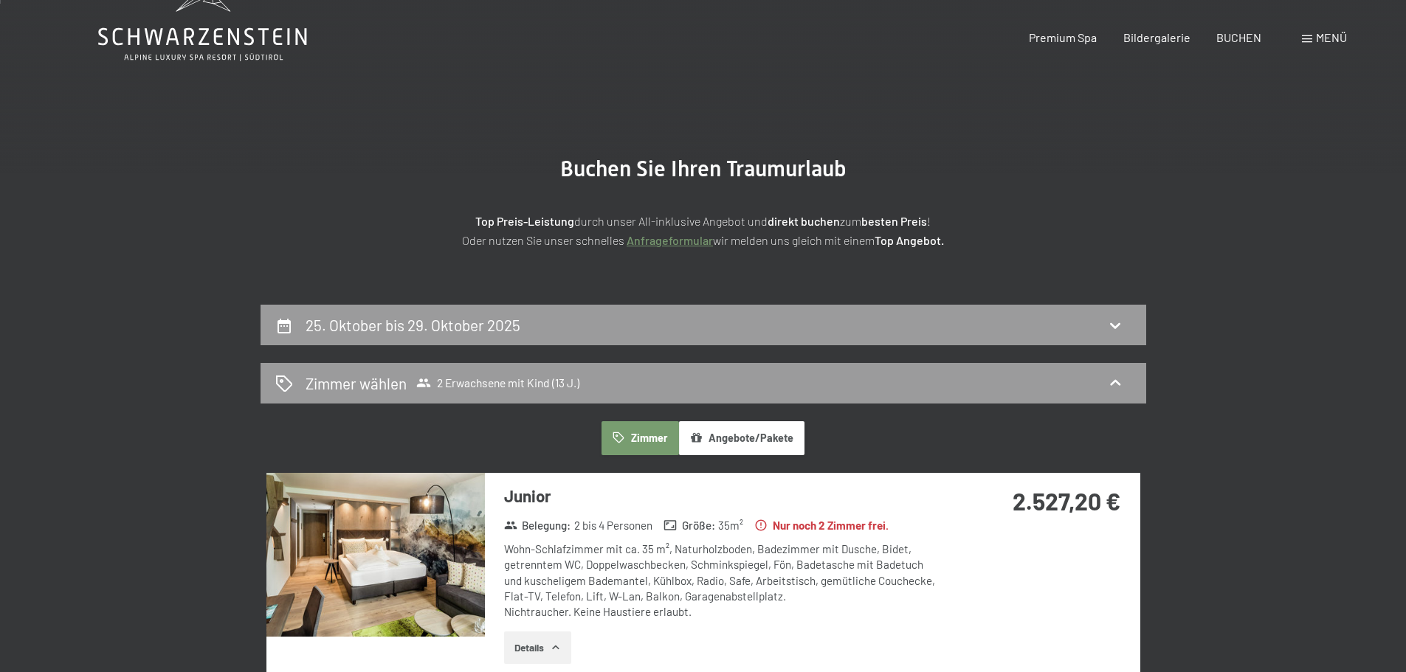
scroll to position [74, 0]
